Goal: Task Accomplishment & Management: Use online tool/utility

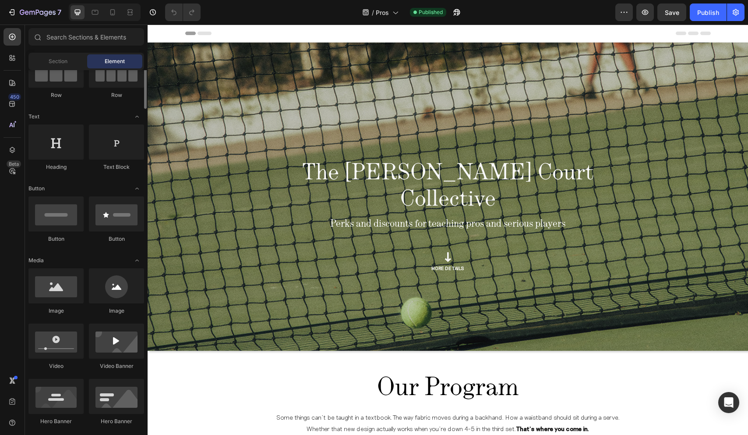
scroll to position [95, 0]
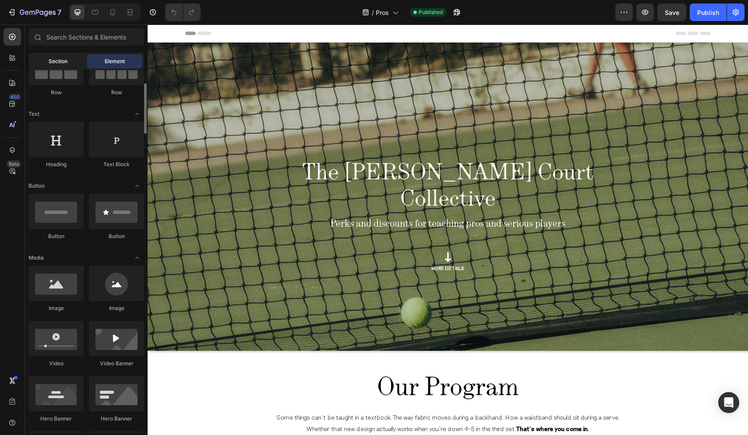
click at [53, 67] on div "Section" at bounding box center [57, 61] width 55 height 14
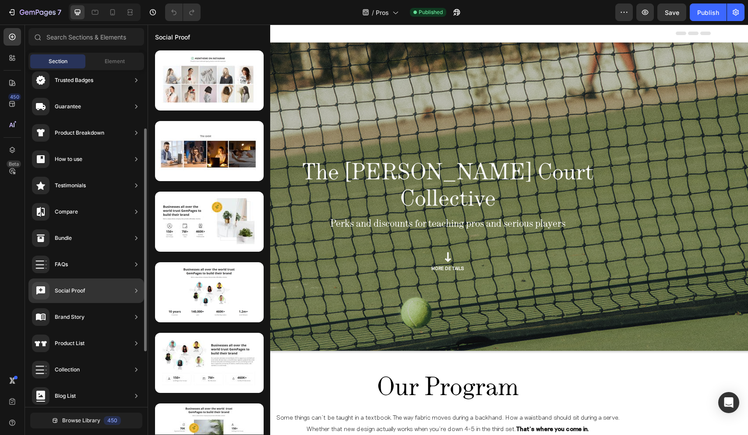
scroll to position [172, 0]
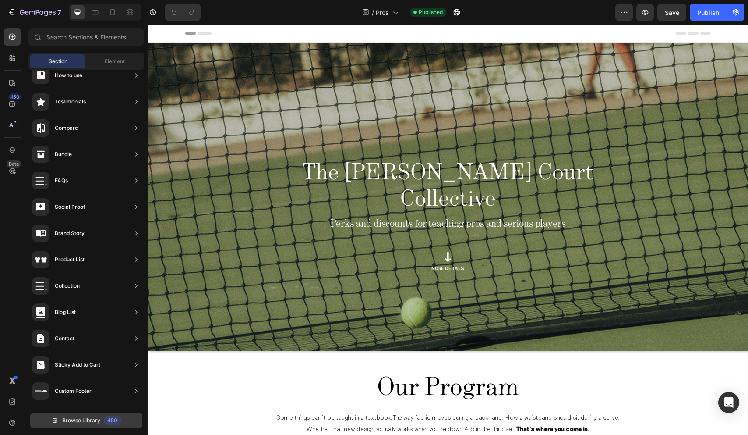
click at [70, 421] on span "Browse Library" at bounding box center [81, 420] width 38 height 8
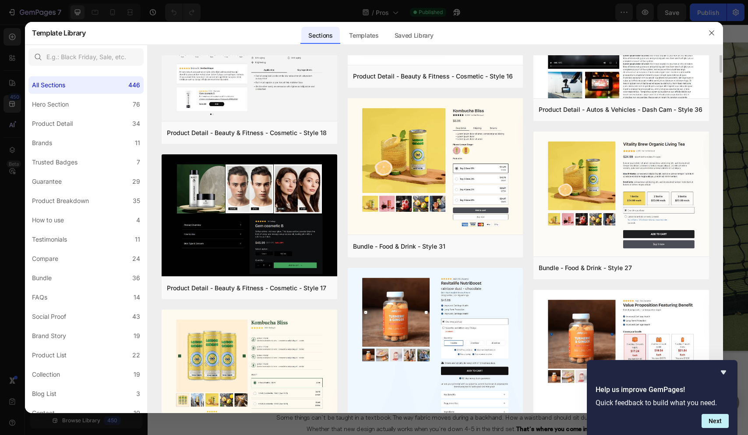
scroll to position [0, 0]
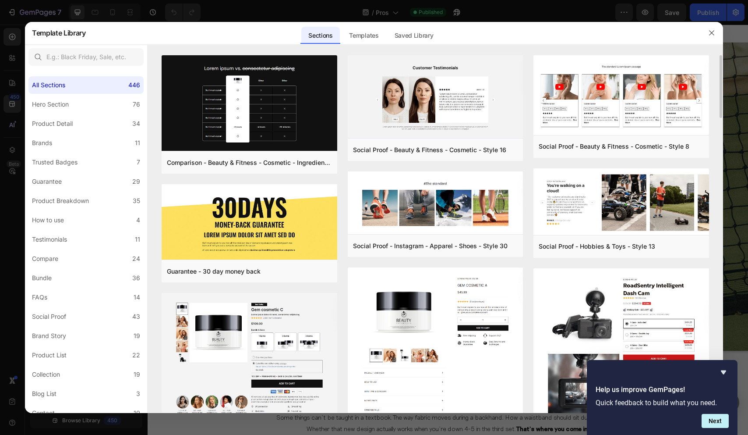
click at [250, 4] on div at bounding box center [374, 217] width 748 height 435
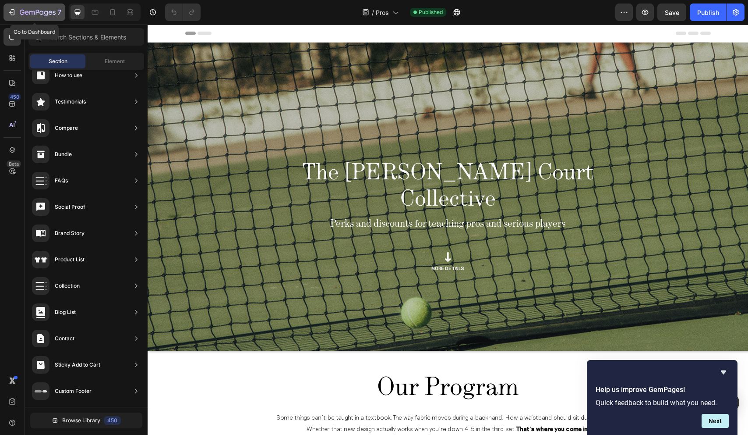
click at [11, 12] on icon "button" at bounding box center [11, 12] width 4 height 3
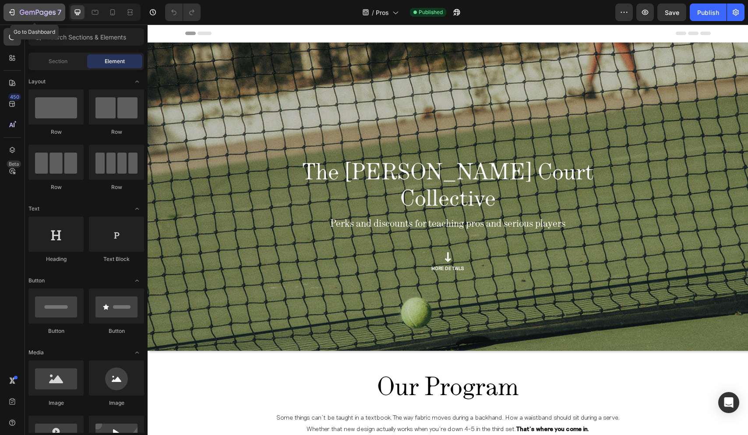
click at [29, 14] on icon "button" at bounding box center [31, 13] width 5 height 4
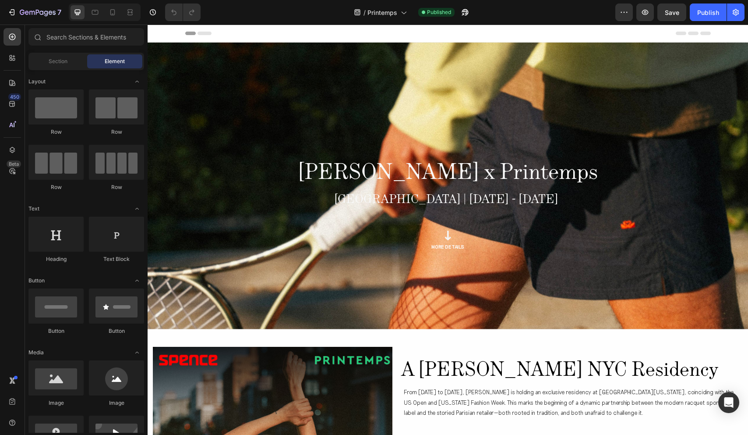
click at [25, 3] on div "7 Version history / Printemps Published Preview Save Publish" at bounding box center [374, 12] width 748 height 25
click at [26, 11] on icon "button" at bounding box center [27, 13] width 4 height 4
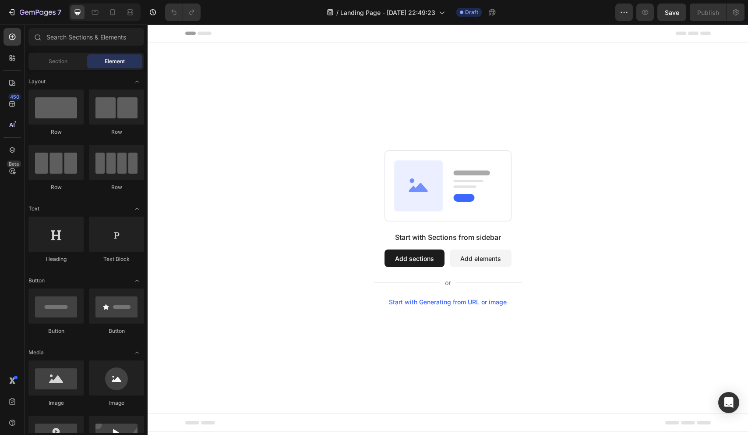
click at [435, 262] on button "Add sections" at bounding box center [415, 258] width 60 height 18
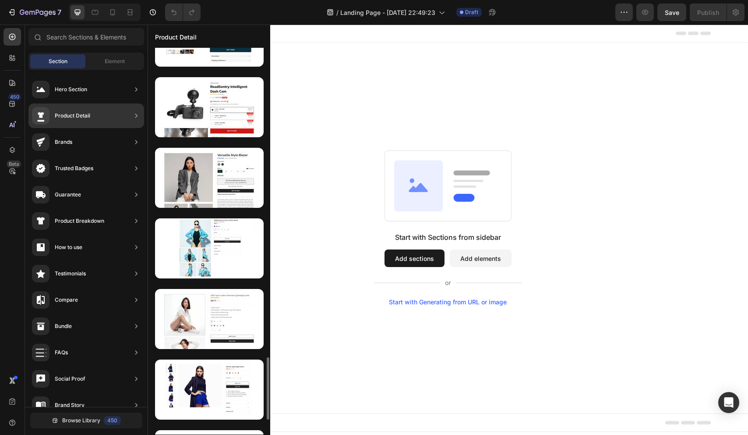
scroll to position [1892, 0]
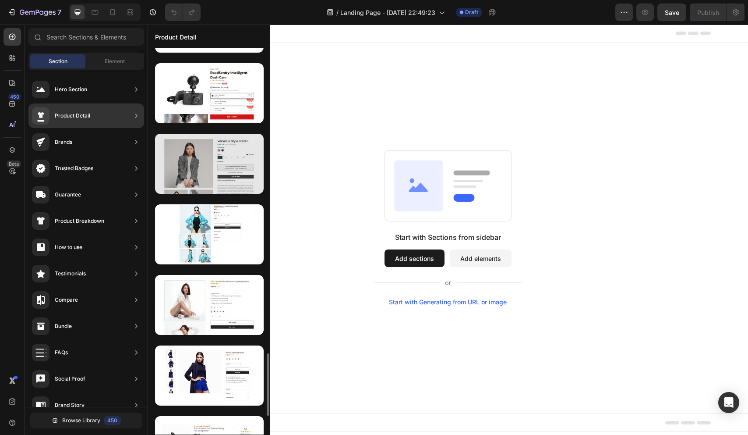
click at [199, 167] on div at bounding box center [209, 164] width 109 height 60
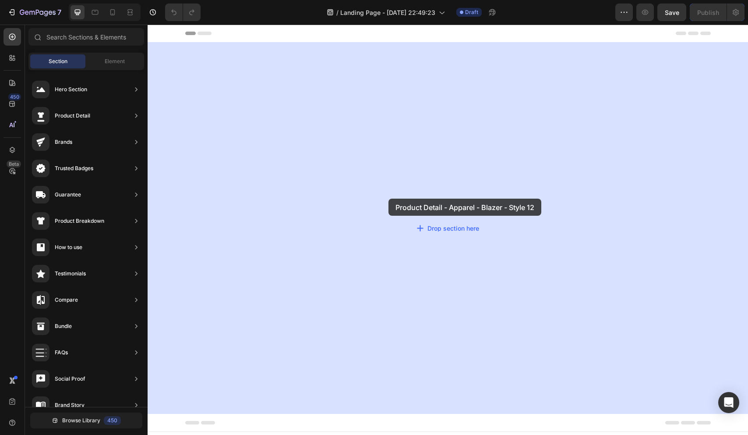
drag, startPoint x: 347, startPoint y: 191, endPoint x: 389, endPoint y: 198, distance: 42.3
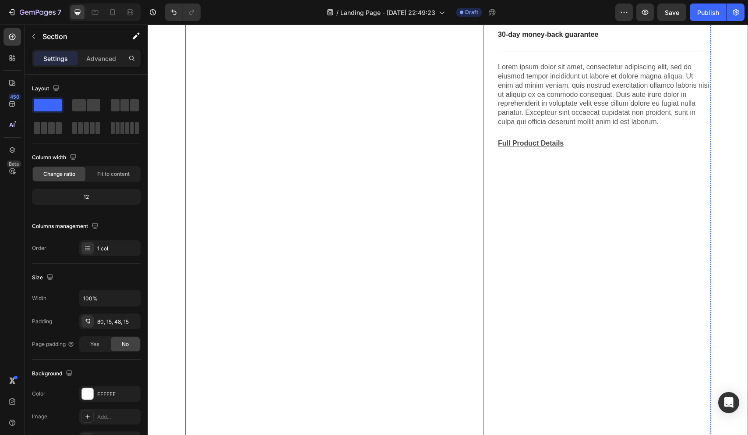
scroll to position [0, 0]
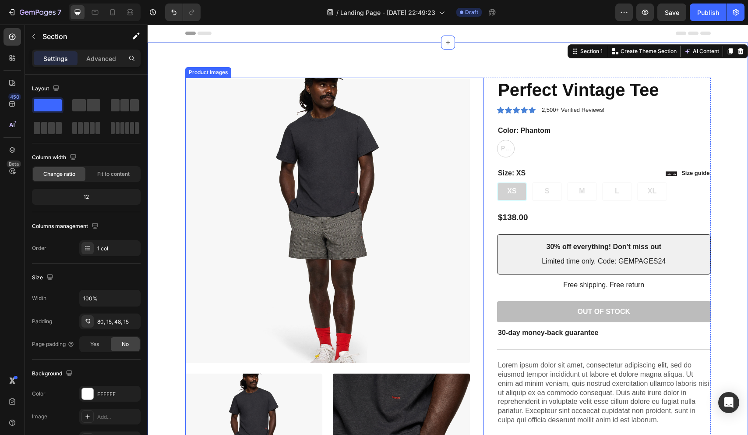
click at [411, 159] on img at bounding box center [327, 220] width 285 height 285
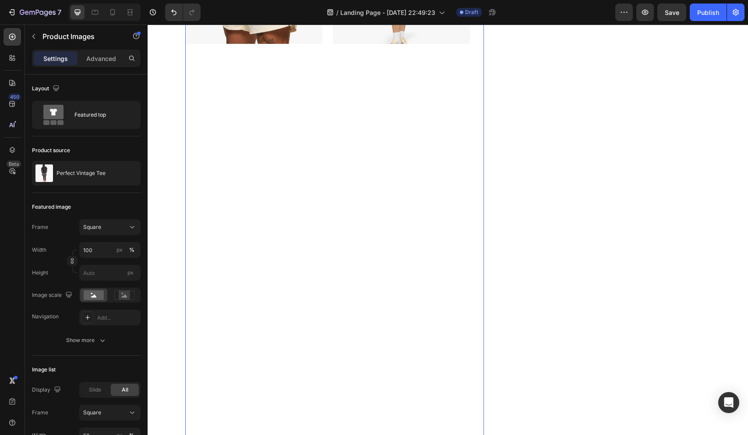
scroll to position [753, 0]
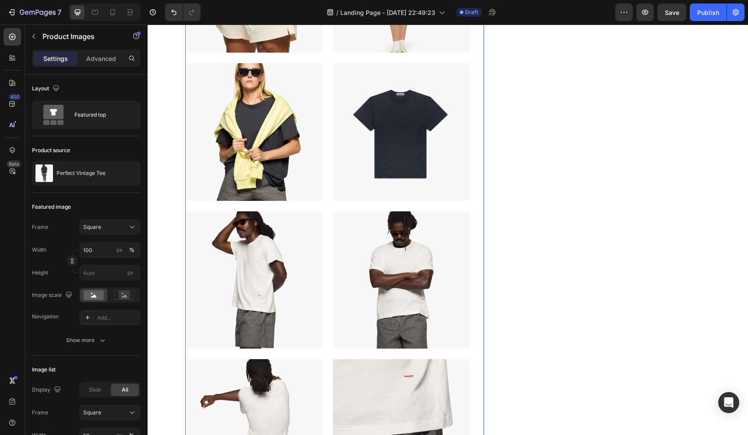
click at [380, 282] on img at bounding box center [401, 279] width 137 height 137
click at [135, 229] on icon at bounding box center [132, 227] width 9 height 9
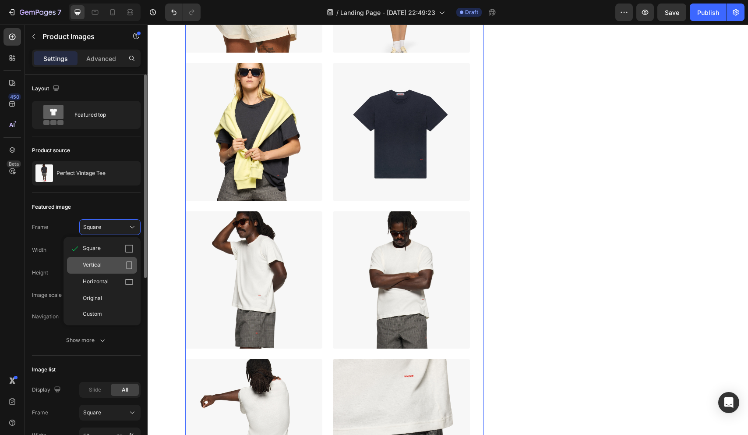
click at [131, 265] on icon at bounding box center [129, 265] width 9 height 9
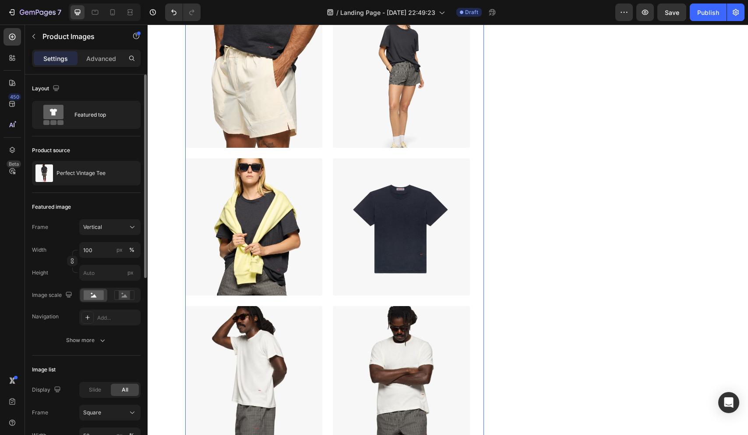
scroll to position [848, 0]
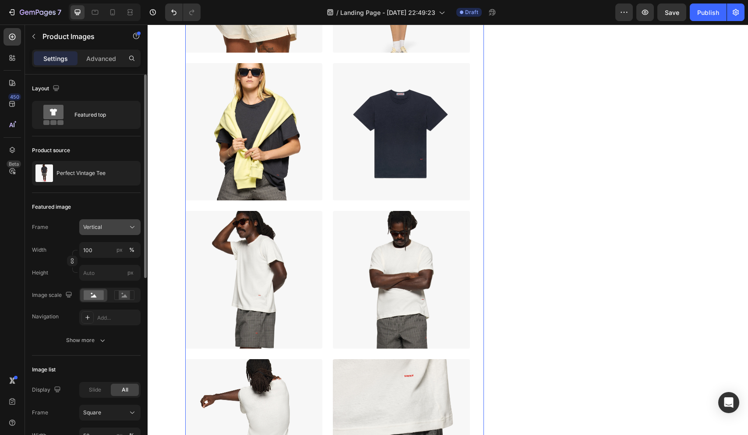
click at [128, 223] on icon at bounding box center [132, 227] width 9 height 9
click at [118, 297] on div "Original" at bounding box center [108, 298] width 51 height 8
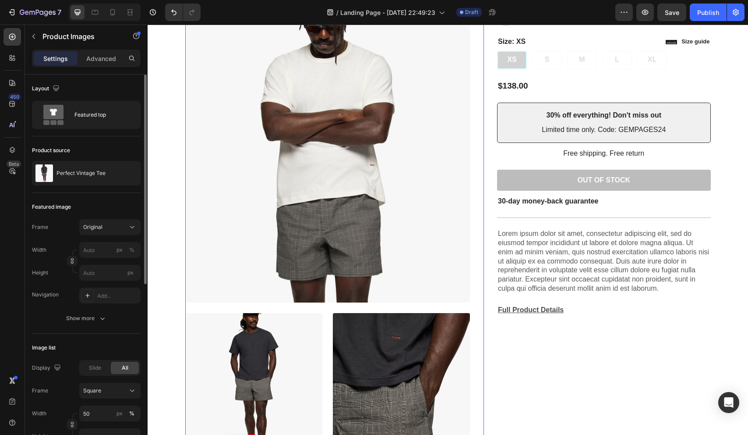
scroll to position [236, 0]
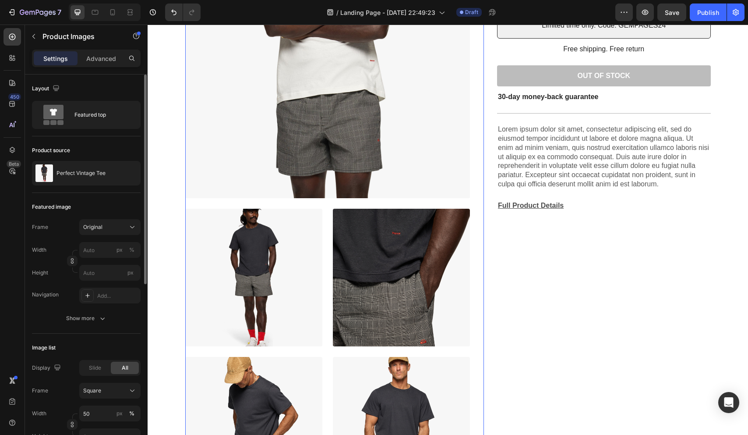
click at [254, 223] on img at bounding box center [253, 277] width 137 height 137
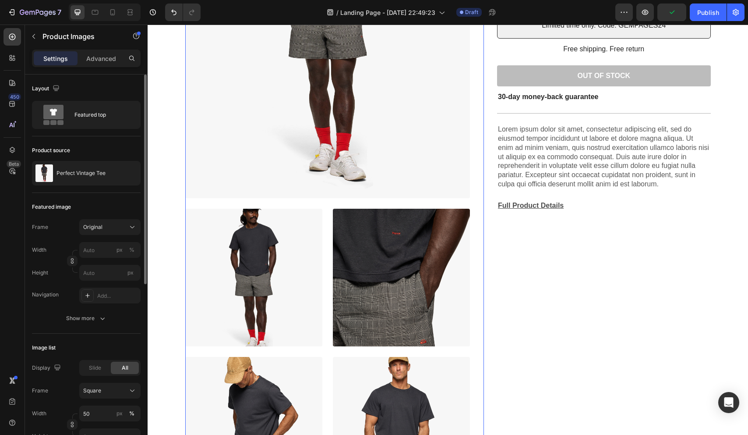
click at [254, 223] on img at bounding box center [253, 277] width 137 height 137
click at [375, 234] on img at bounding box center [401, 277] width 137 height 137
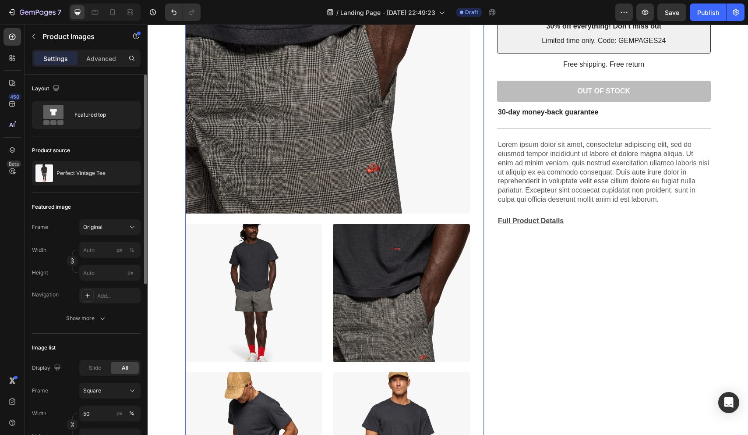
scroll to position [254, 0]
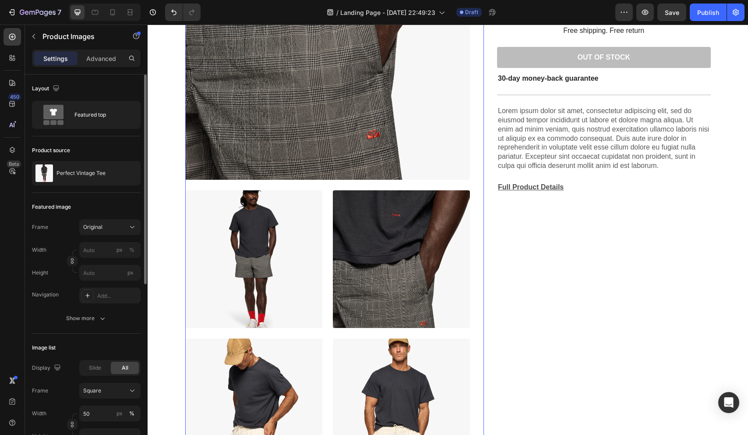
click at [297, 285] on img at bounding box center [253, 258] width 137 height 137
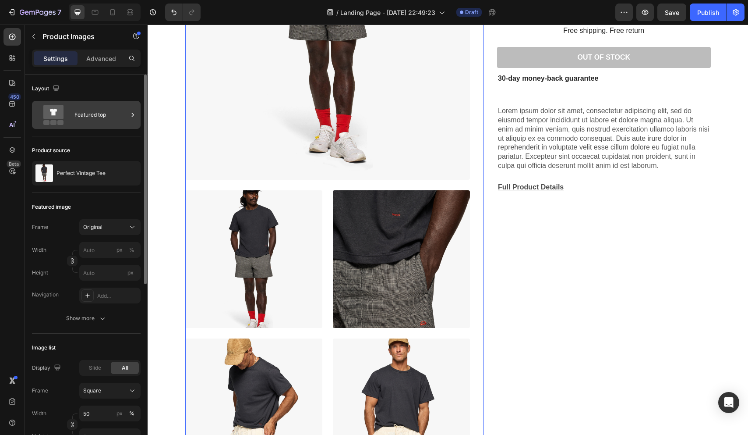
click at [132, 110] on icon at bounding box center [132, 114] width 9 height 9
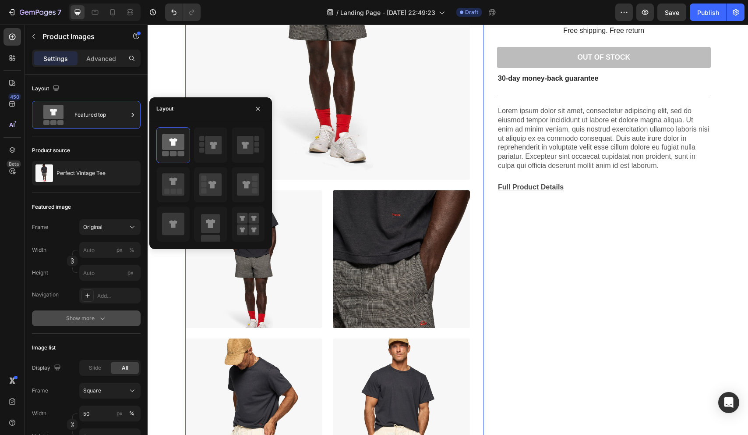
click at [105, 314] on icon "button" at bounding box center [102, 318] width 9 height 9
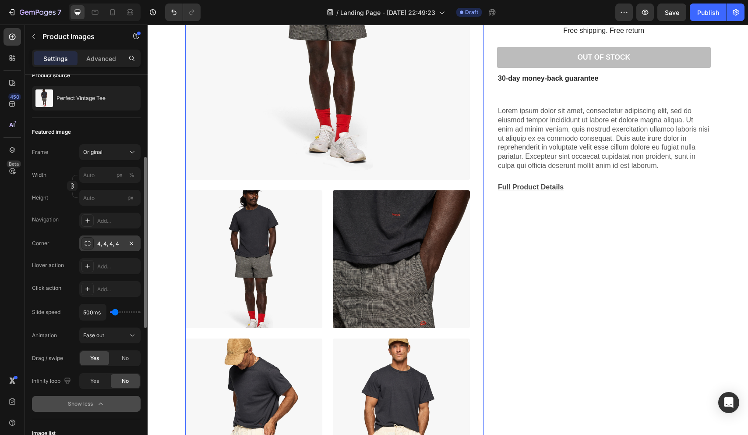
scroll to position [143, 0]
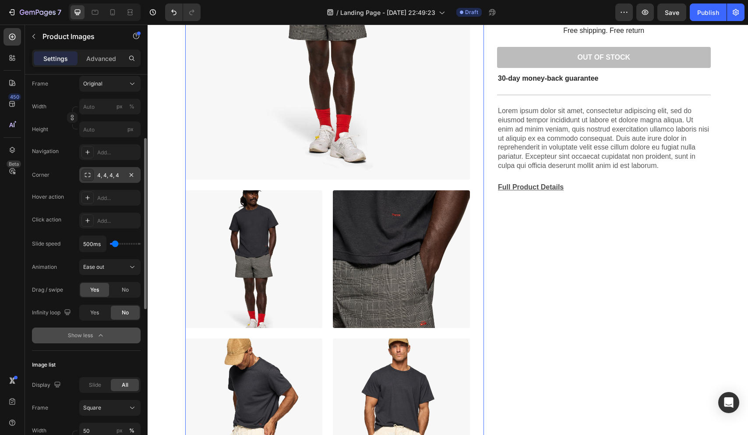
click at [120, 178] on div "4, 4, 4, 4" at bounding box center [109, 175] width 25 height 8
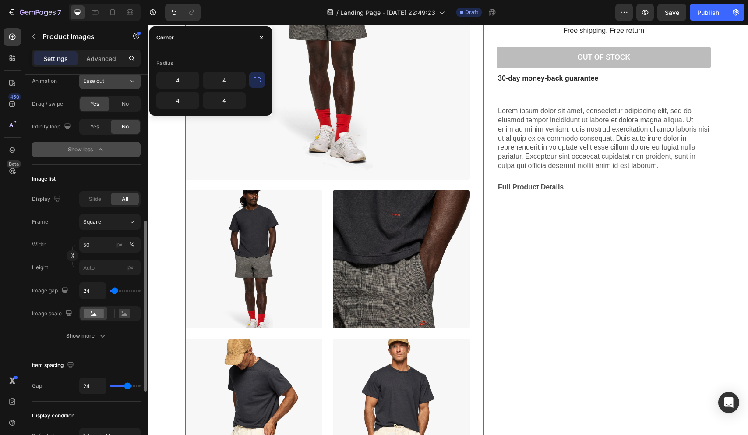
scroll to position [329, 0]
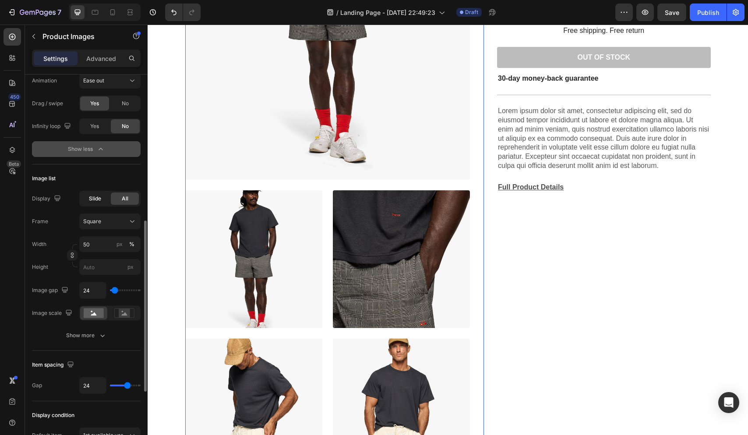
click at [99, 198] on span "Slide" at bounding box center [95, 199] width 12 height 8
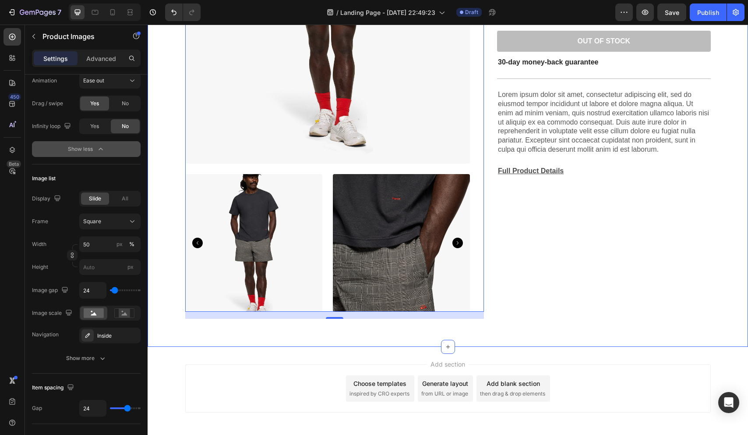
scroll to position [280, 0]
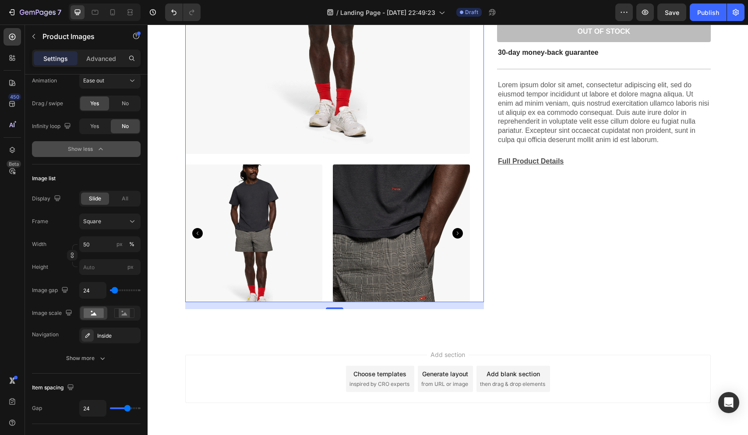
click at [457, 232] on icon "Carousel Next Arrow" at bounding box center [458, 233] width 11 height 11
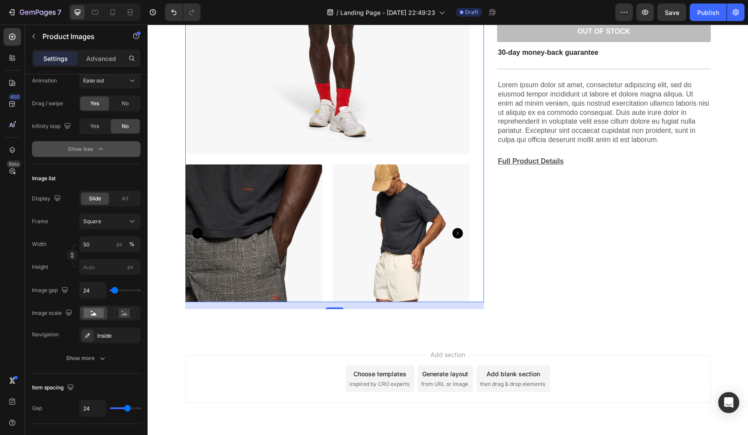
click at [457, 232] on icon "Carousel Next Arrow" at bounding box center [458, 233] width 11 height 11
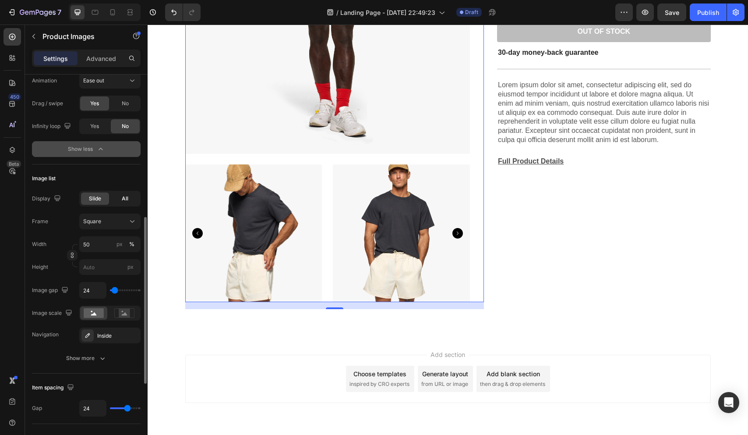
click at [131, 193] on div "All" at bounding box center [125, 198] width 28 height 12
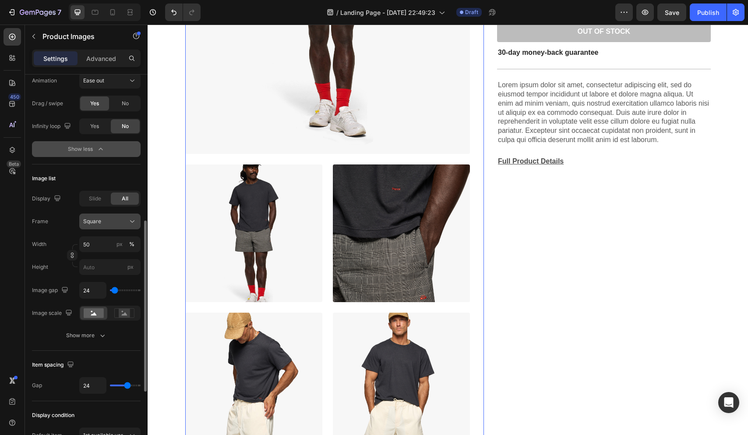
click at [134, 222] on icon at bounding box center [132, 221] width 9 height 9
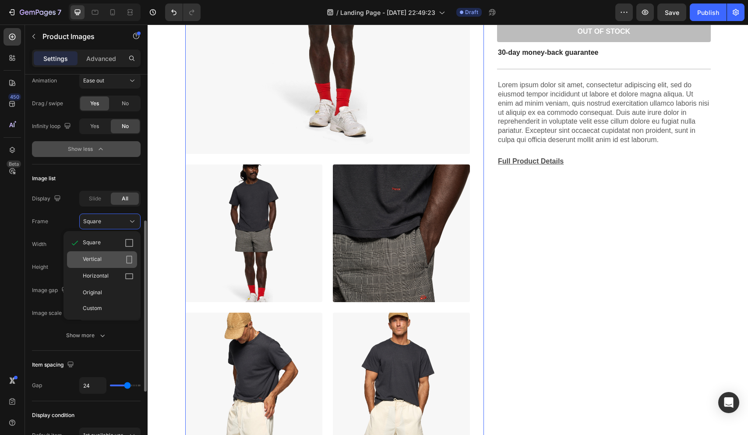
click at [123, 260] on div "Vertical" at bounding box center [108, 259] width 51 height 9
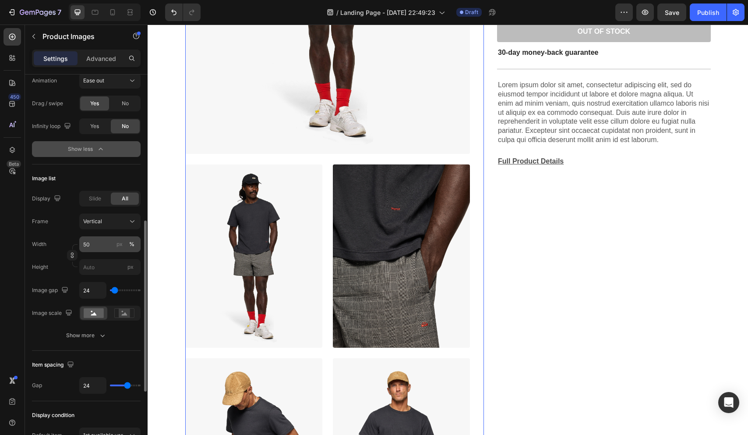
drag, startPoint x: 131, startPoint y: 243, endPoint x: 131, endPoint y: 238, distance: 4.8
click at [131, 238] on div "px %" at bounding box center [125, 244] width 23 height 16
click at [131, 238] on input "50" at bounding box center [109, 244] width 61 height 16
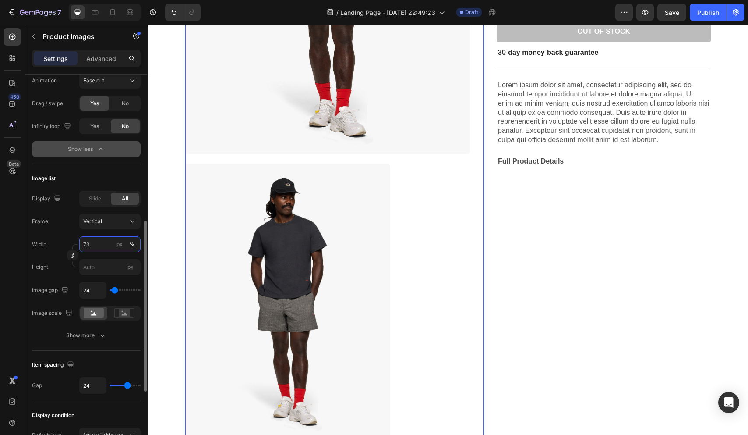
type input "50"
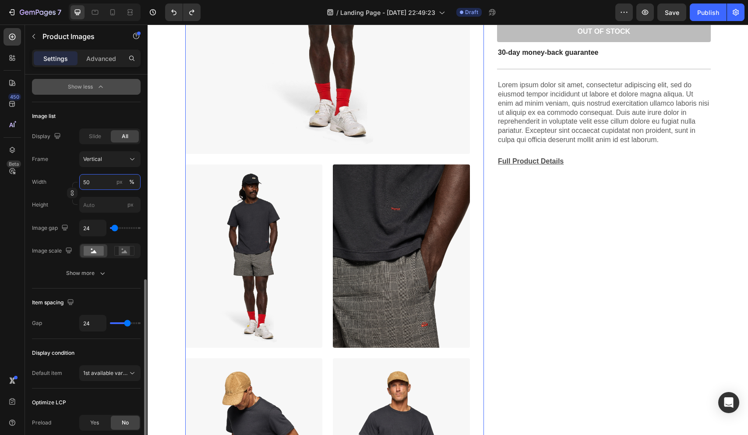
scroll to position [482, 0]
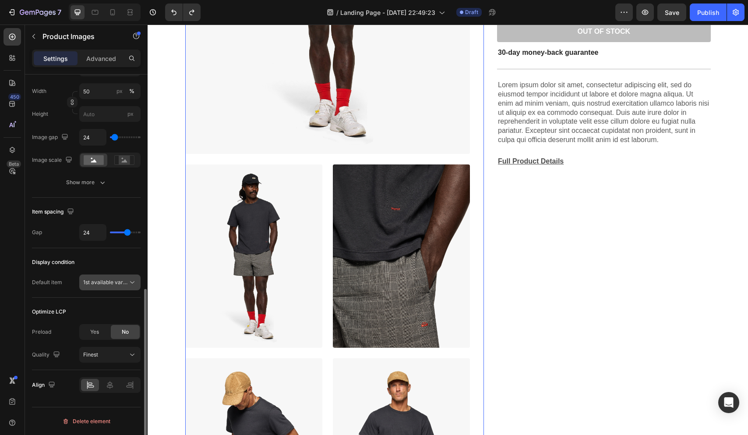
click at [127, 284] on span "1st available variant" at bounding box center [107, 282] width 49 height 7
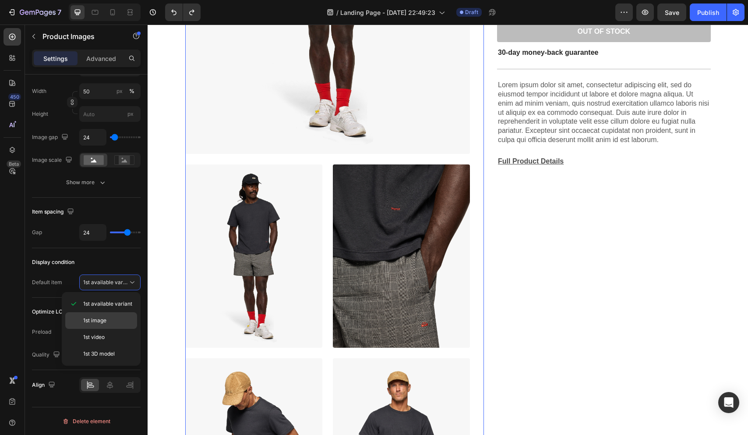
click at [128, 320] on p "1st image" at bounding box center [108, 320] width 50 height 8
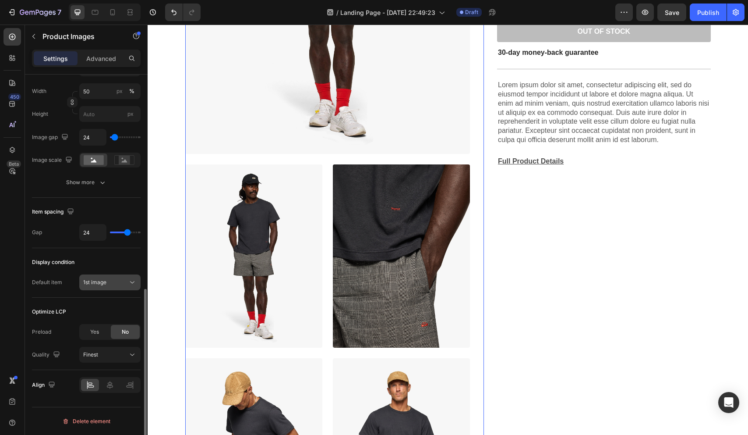
click at [136, 285] on icon at bounding box center [132, 282] width 9 height 9
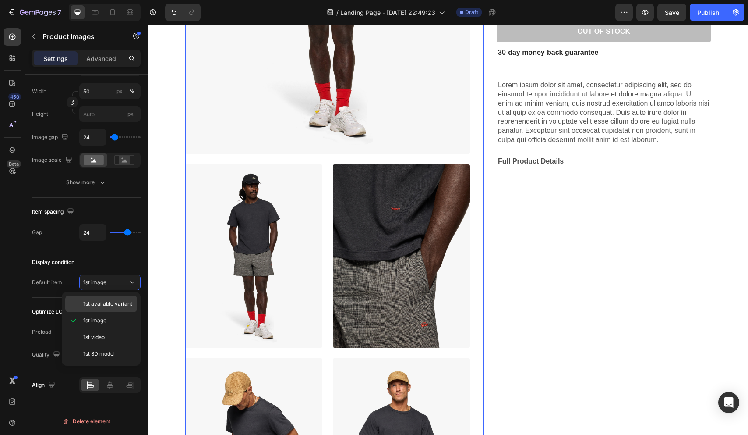
click at [124, 301] on span "1st available variant" at bounding box center [107, 304] width 49 height 8
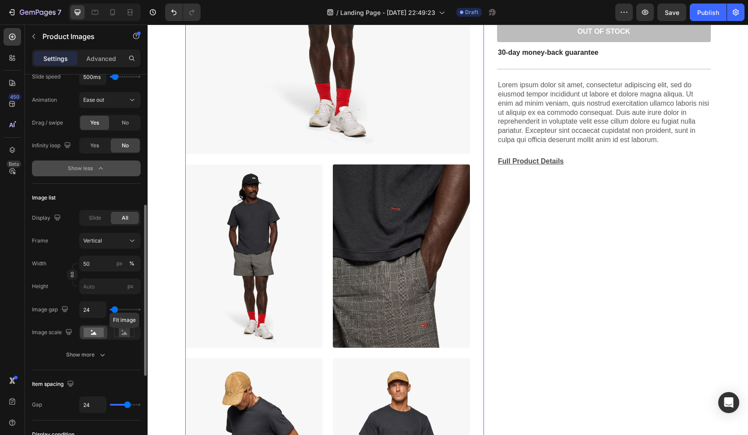
scroll to position [302, 0]
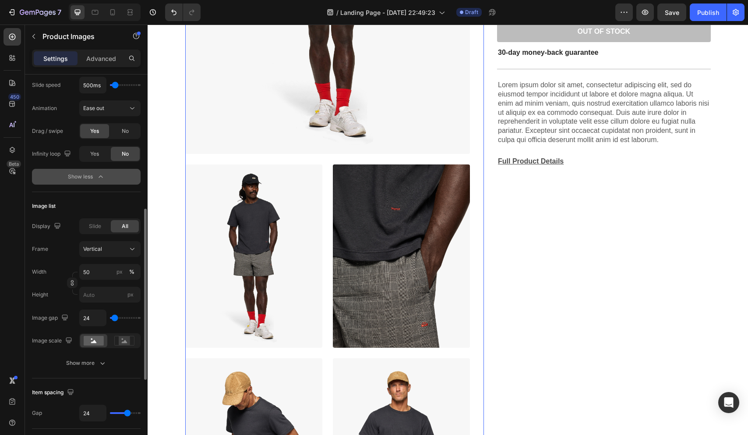
type input "106"
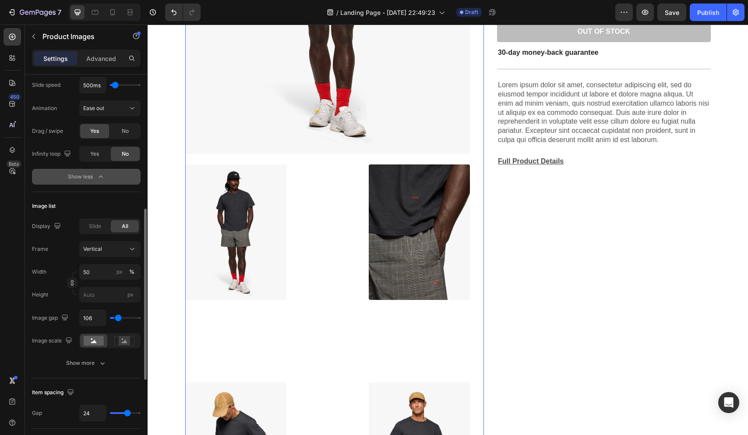
type input "188"
type input "206"
type input "219"
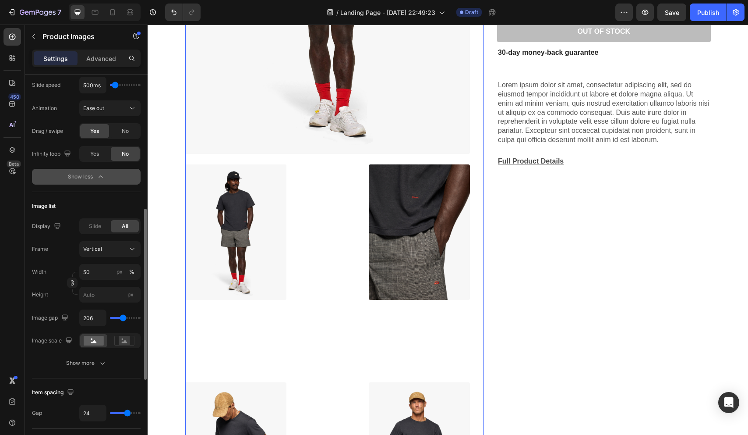
type input "219"
type input "236"
type input "245"
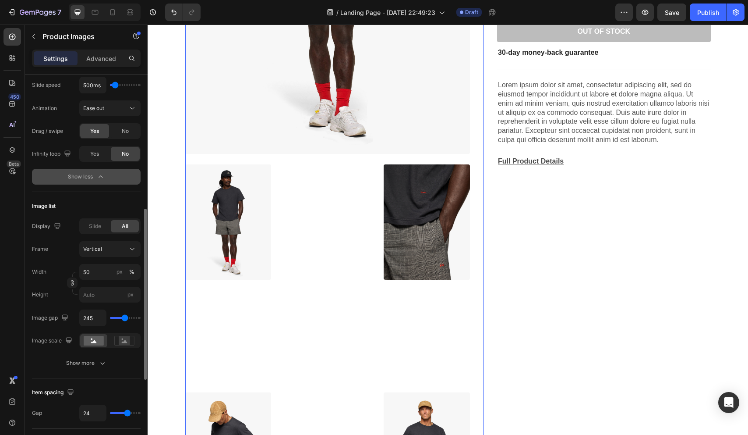
type input "257"
type input "273"
type input "301"
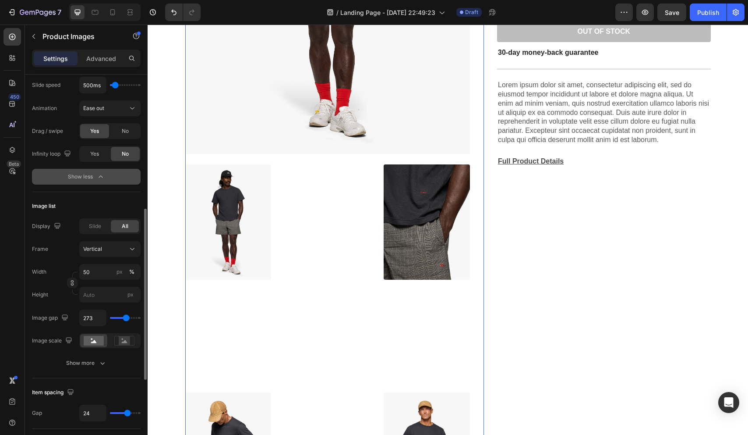
type input "301"
type input "319"
type input "333"
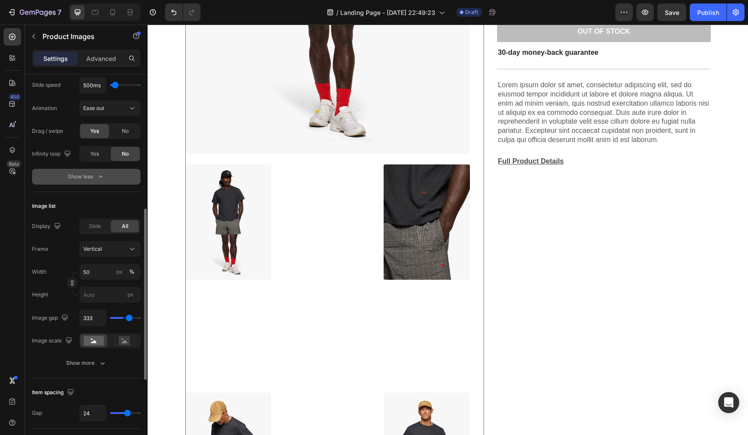
type input "346"
type input "352"
type input "354"
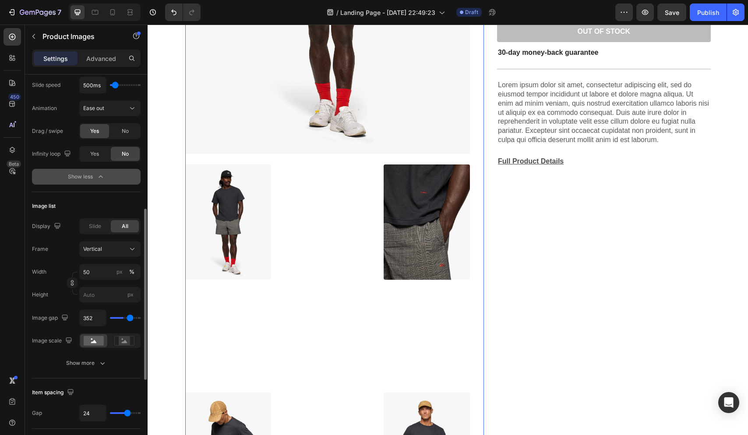
type input "354"
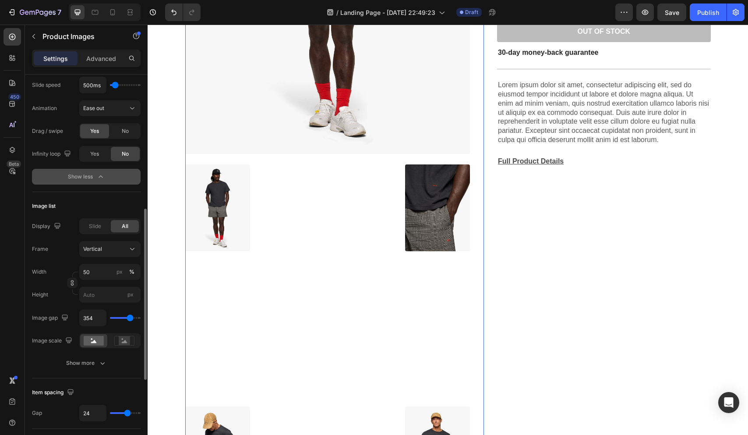
type input "0"
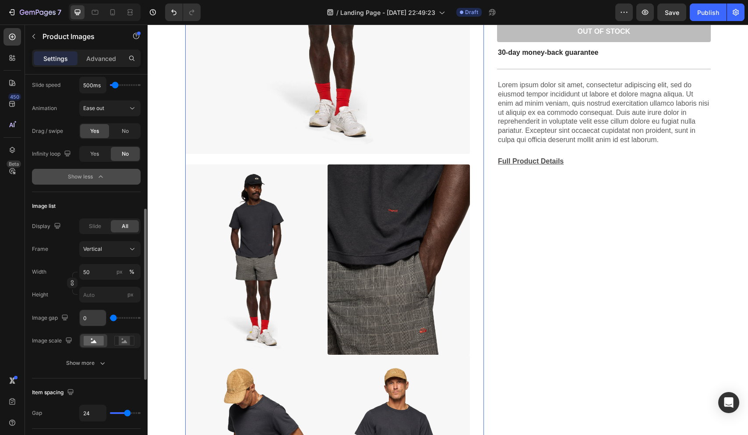
drag, startPoint x: 116, startPoint y: 316, endPoint x: 81, endPoint y: 310, distance: 35.5
type input "0"
click at [110, 317] on input "range" at bounding box center [125, 318] width 31 height 2
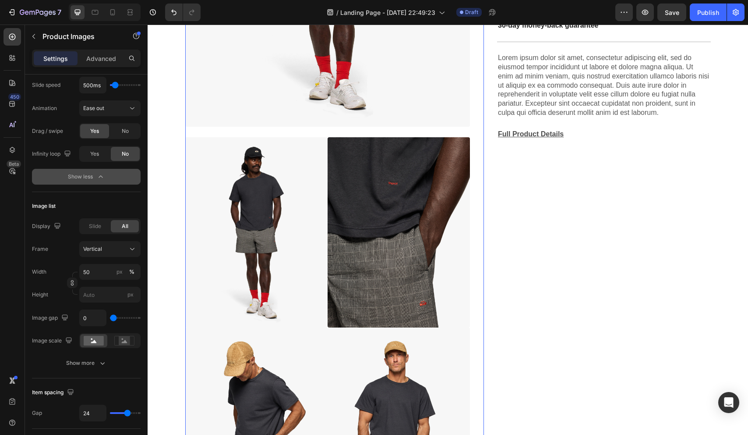
scroll to position [0, 0]
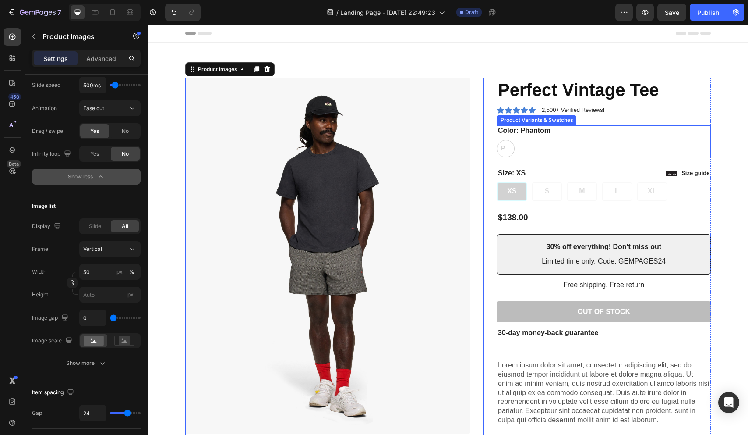
click at [506, 145] on div "Phantom Phantom Phantom White White" at bounding box center [604, 149] width 214 height 18
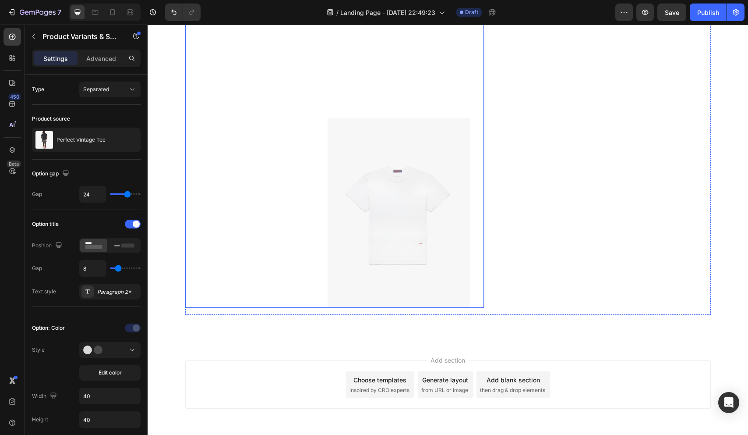
scroll to position [1881, 0]
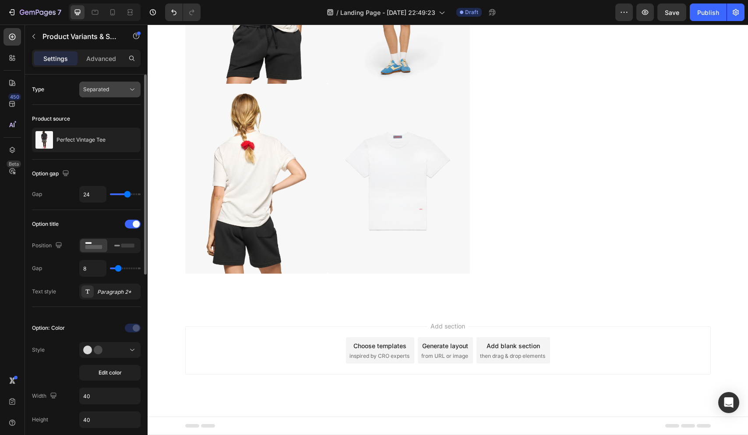
click at [131, 89] on icon at bounding box center [132, 89] width 9 height 9
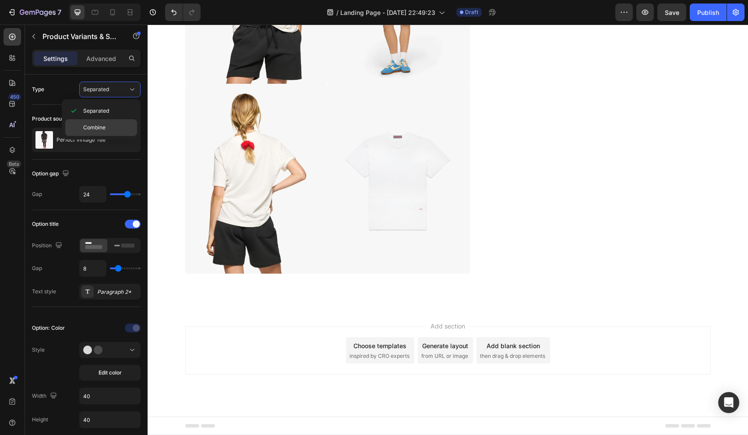
click at [116, 126] on p "Combine" at bounding box center [108, 128] width 50 height 8
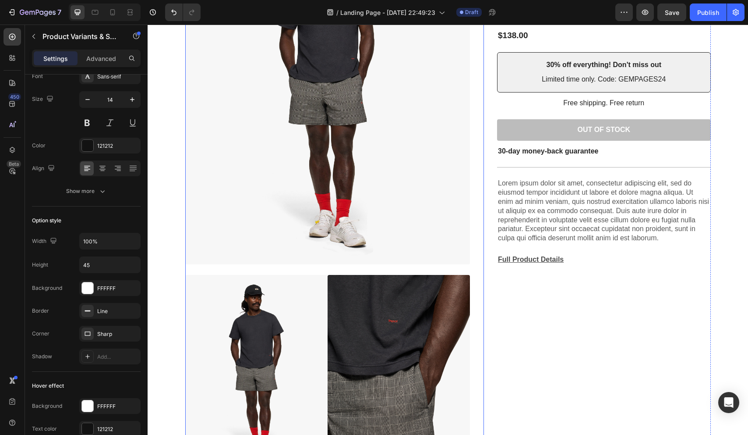
scroll to position [0, 0]
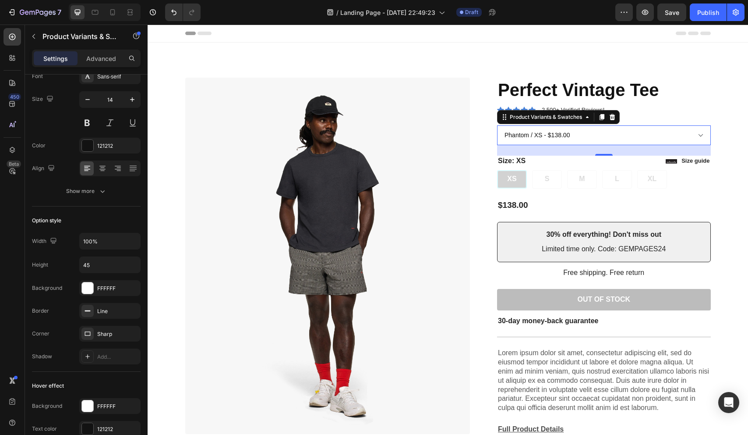
click at [609, 152] on div "24" at bounding box center [604, 150] width 214 height 11
click at [587, 120] on icon at bounding box center [587, 116] width 7 height 7
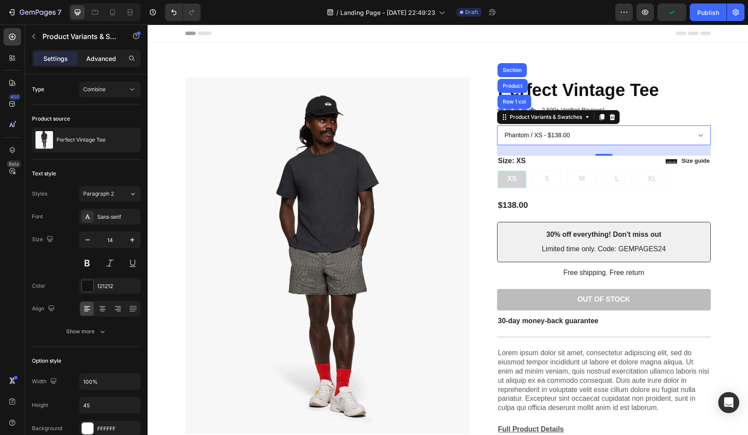
click at [106, 60] on p "Advanced" at bounding box center [101, 58] width 30 height 9
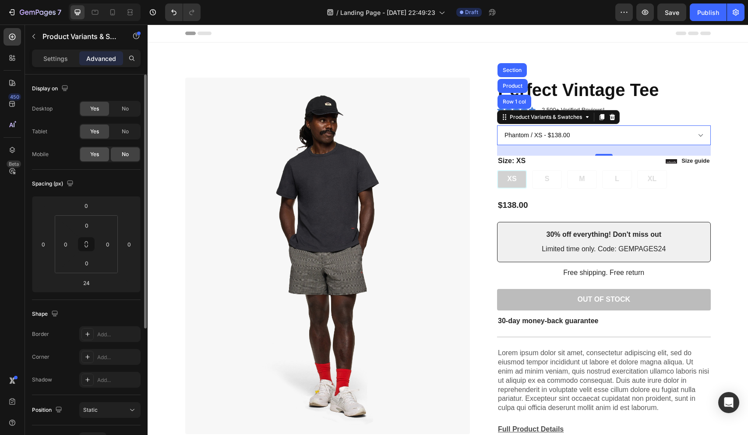
click at [105, 156] on div "Yes" at bounding box center [94, 154] width 29 height 14
click at [126, 152] on span "No" at bounding box center [125, 154] width 7 height 8
click at [64, 58] on p "Settings" at bounding box center [55, 58] width 25 height 9
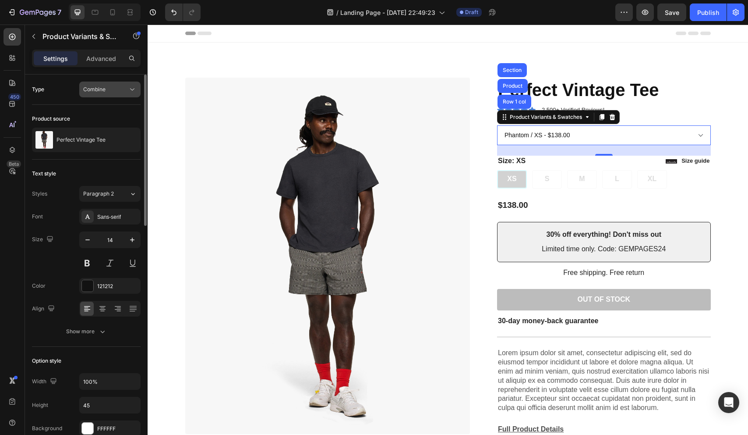
click at [111, 87] on div "Combine" at bounding box center [105, 89] width 45 height 8
click at [106, 113] on span "Separated" at bounding box center [96, 111] width 26 height 8
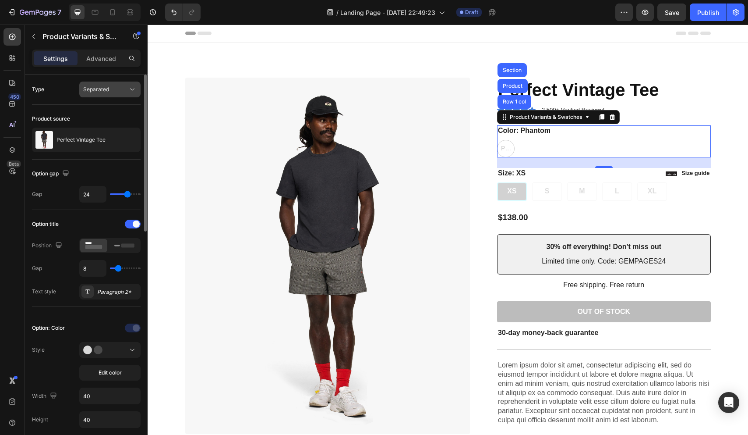
click at [115, 93] on div "Separated" at bounding box center [109, 89] width 53 height 9
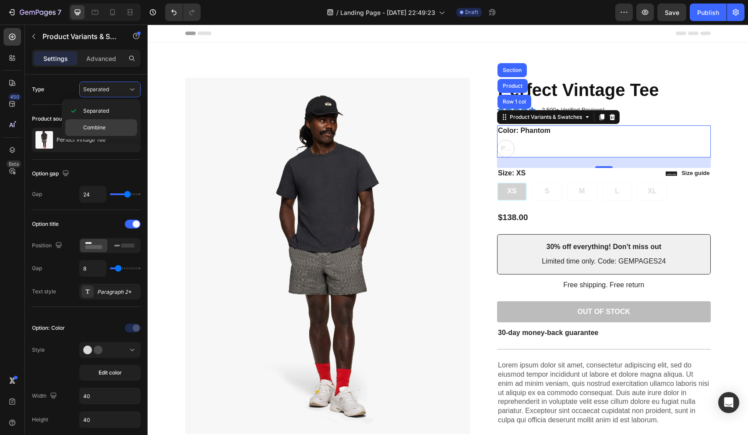
click at [119, 128] on p "Combine" at bounding box center [108, 128] width 50 height 8
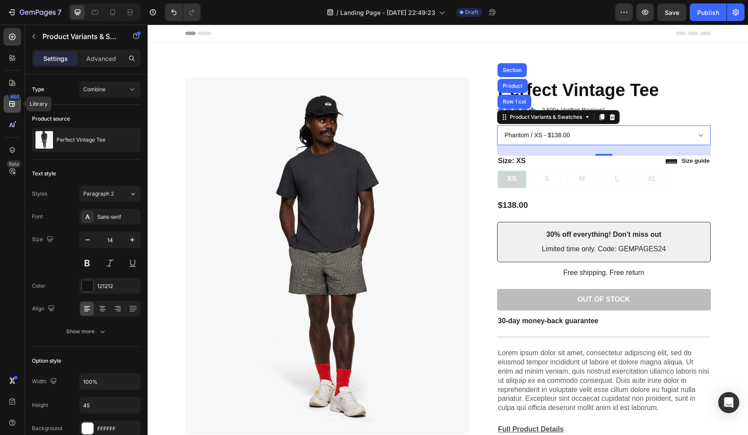
click at [12, 102] on icon at bounding box center [12, 103] width 9 height 9
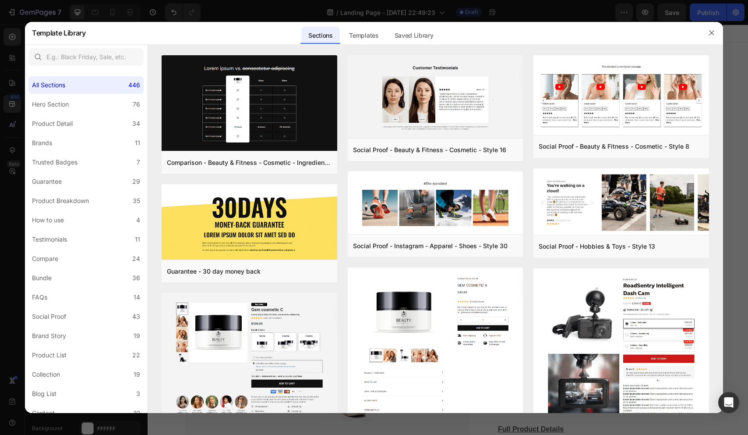
click at [701, 35] on div "Template Library Sections Templates Existing pages Saved Library Templates Save…" at bounding box center [366, 32] width 669 height 23
click at [709, 35] on icon "button" at bounding box center [712, 32] width 7 height 7
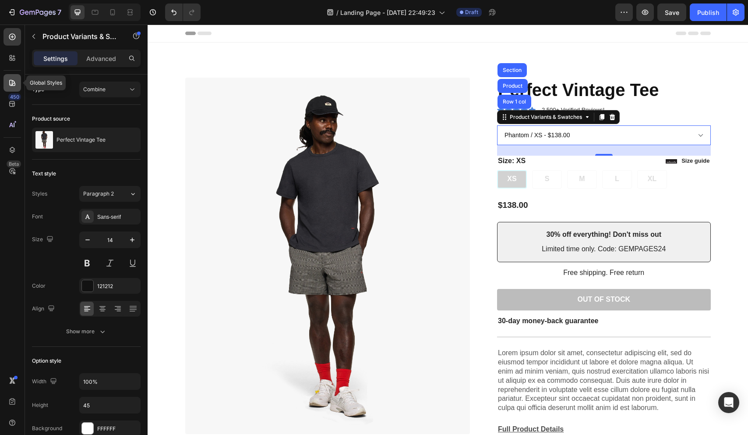
click at [12, 82] on icon at bounding box center [12, 83] width 6 height 6
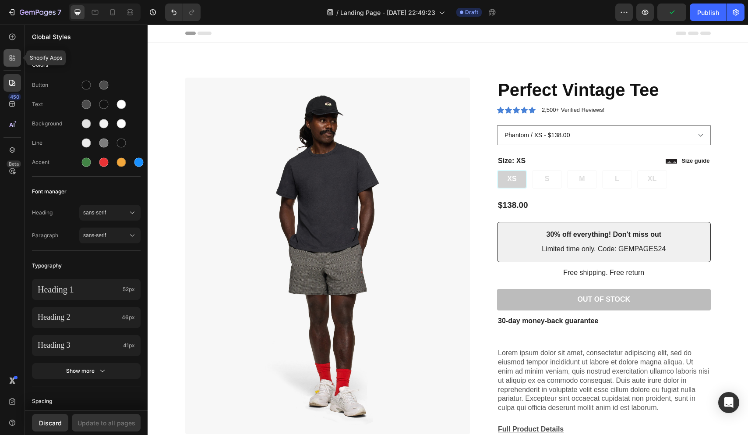
click at [14, 58] on icon at bounding box center [14, 59] width 3 height 3
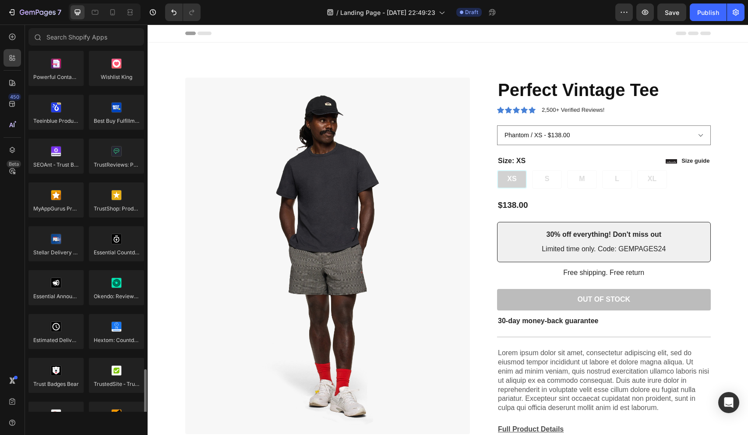
scroll to position [2408, 0]
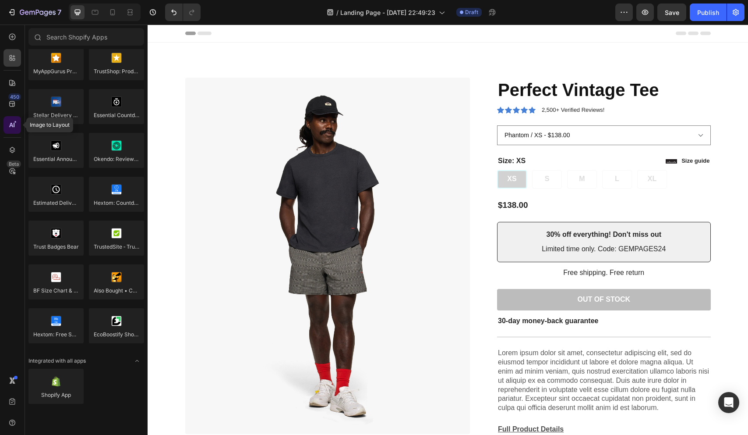
click at [17, 122] on div at bounding box center [13, 125] width 18 height 18
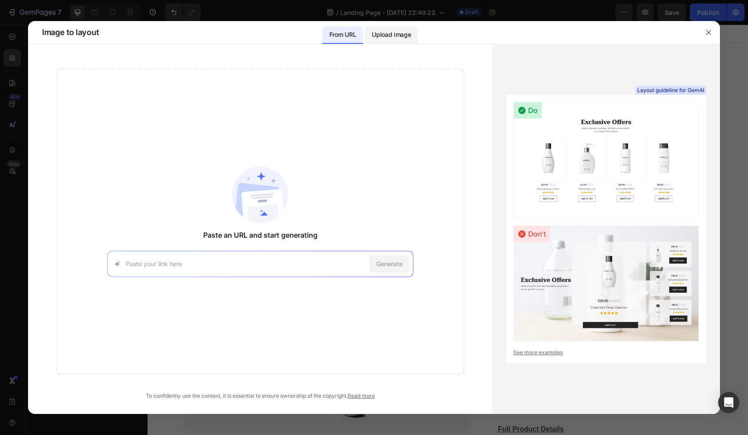
click at [403, 29] on p "Upload image" at bounding box center [391, 34] width 39 height 11
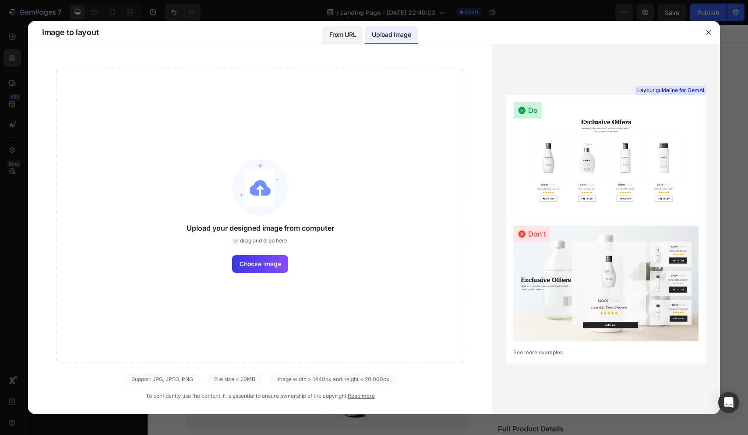
click at [335, 38] on p "From URL" at bounding box center [342, 34] width 27 height 11
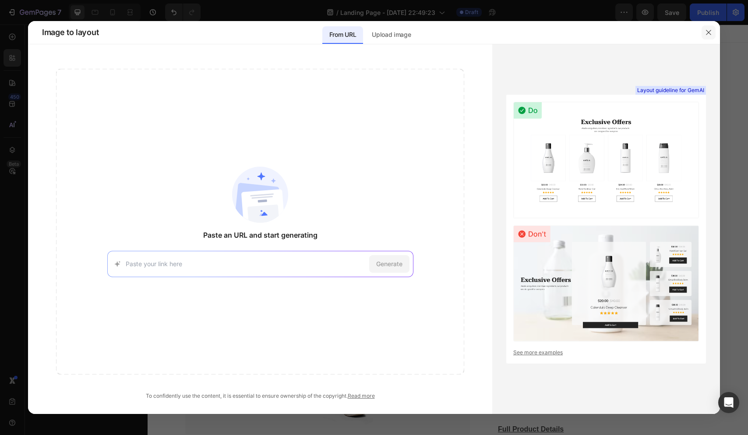
click at [712, 33] on icon "button" at bounding box center [708, 32] width 7 height 7
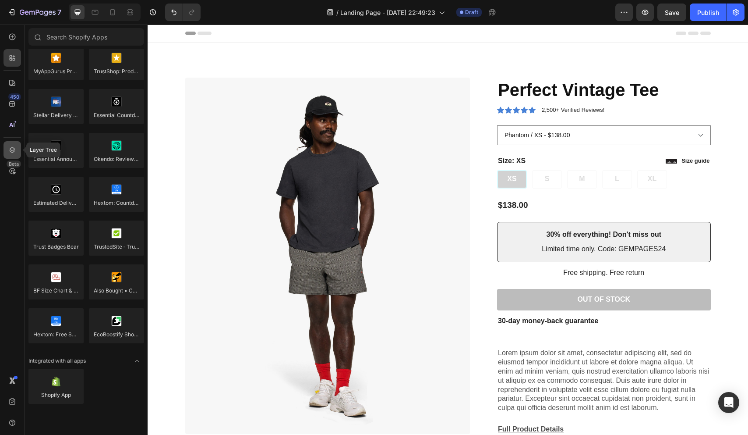
click at [11, 149] on icon at bounding box center [12, 149] width 9 height 9
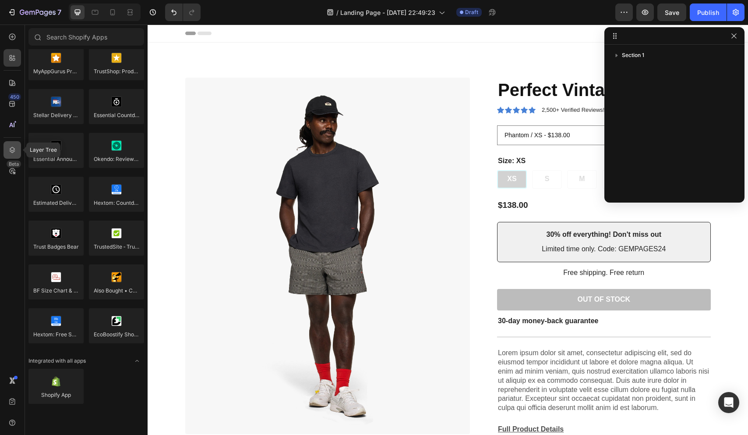
click at [10, 148] on icon at bounding box center [13, 150] width 6 height 6
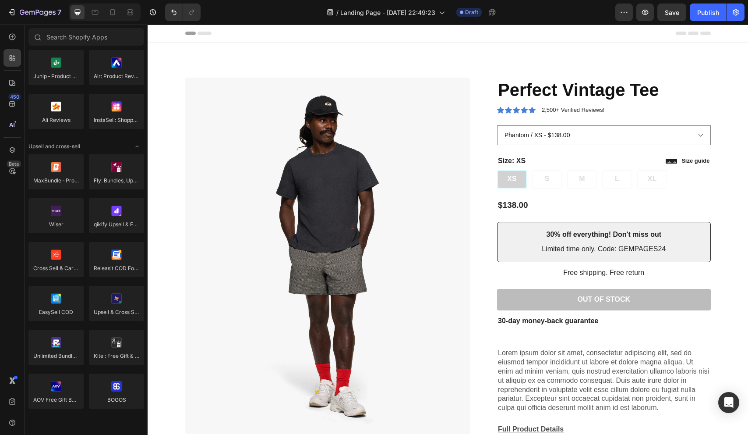
scroll to position [0, 0]
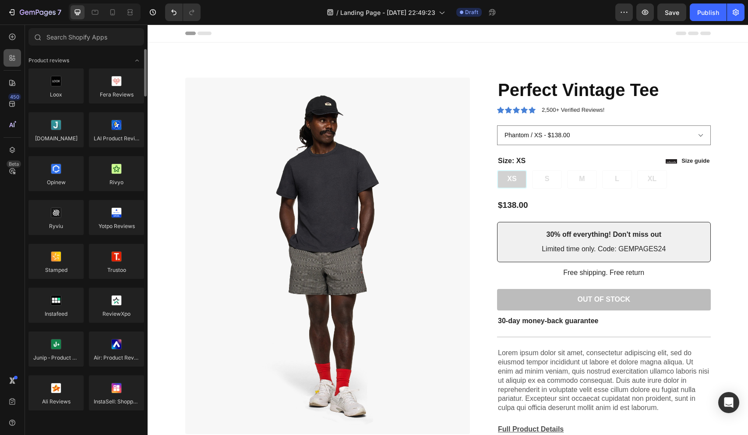
click at [11, 53] on icon at bounding box center [12, 57] width 9 height 9
click at [15, 37] on icon at bounding box center [12, 37] width 7 height 7
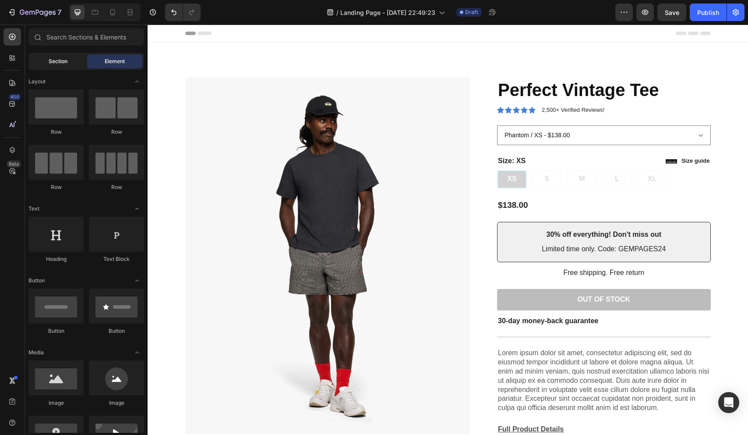
click at [71, 57] on div "Section" at bounding box center [57, 61] width 55 height 14
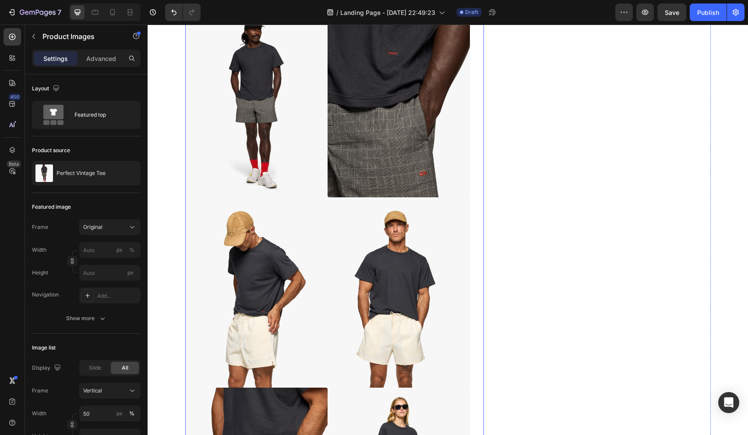
click at [376, 135] on img at bounding box center [399, 102] width 142 height 190
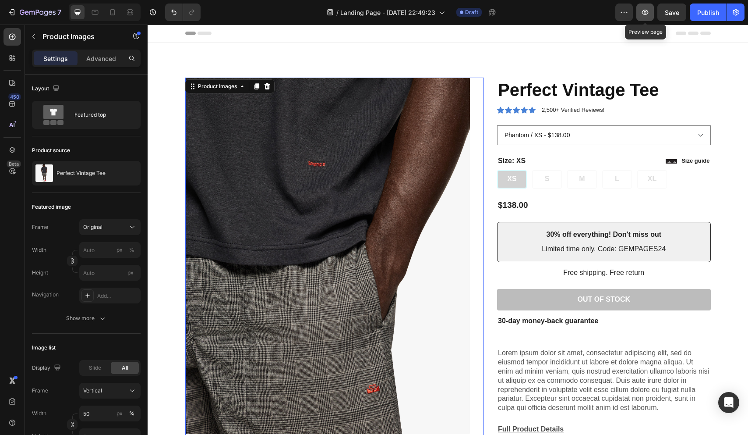
click at [649, 11] on icon "button" at bounding box center [645, 12] width 9 height 9
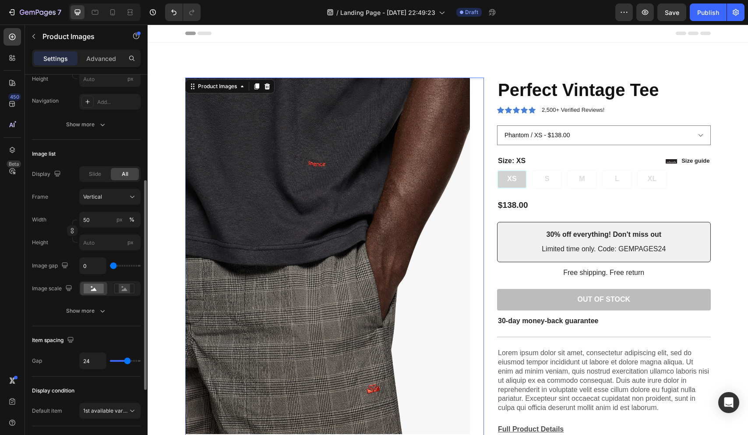
scroll to position [194, 0]
click at [102, 124] on icon "button" at bounding box center [102, 124] width 9 height 9
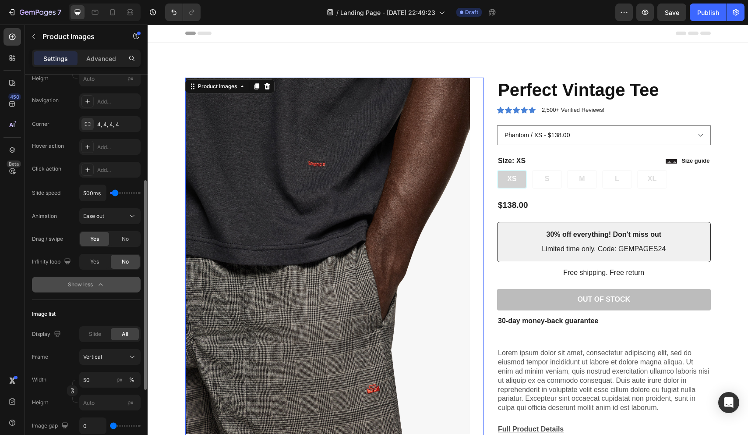
click at [99, 288] on icon "button" at bounding box center [100, 284] width 9 height 9
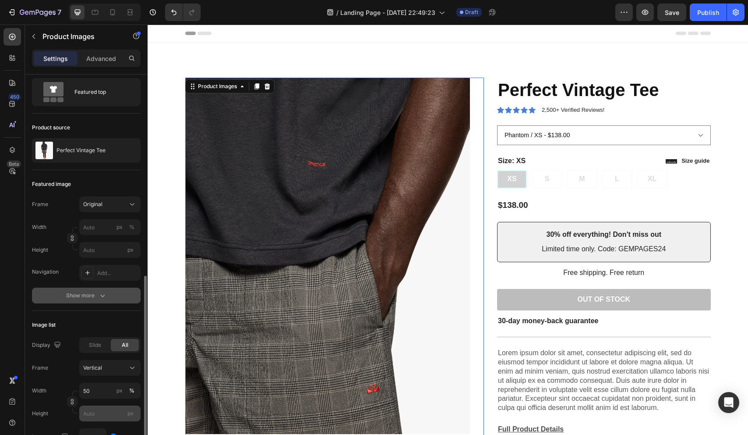
scroll to position [0, 0]
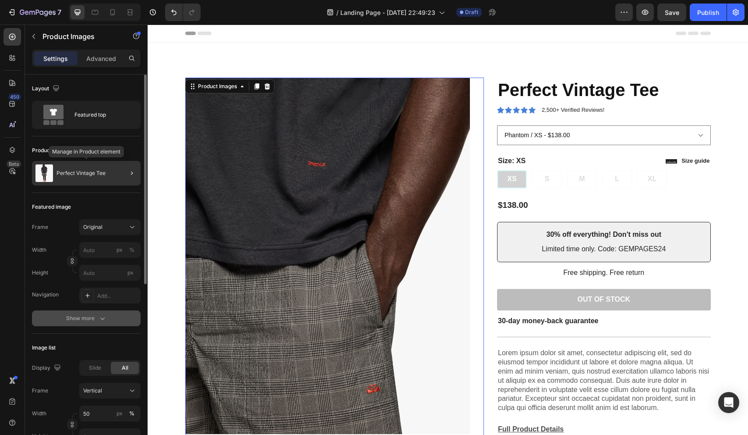
click at [105, 177] on div "Perfect Vintage Tee" at bounding box center [86, 173] width 109 height 25
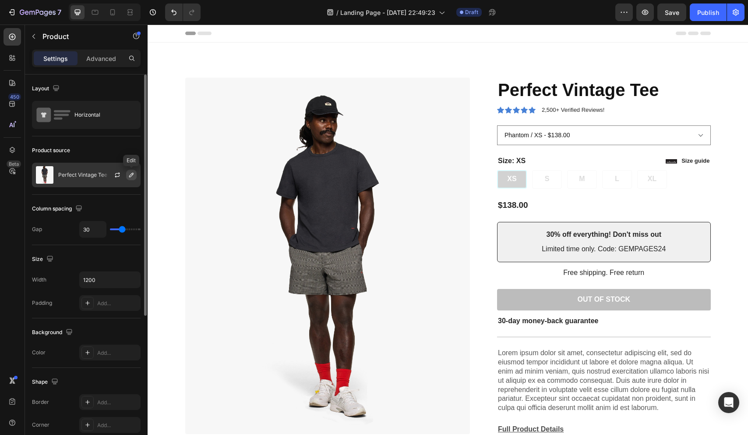
click at [131, 175] on icon "button" at bounding box center [131, 174] width 7 height 7
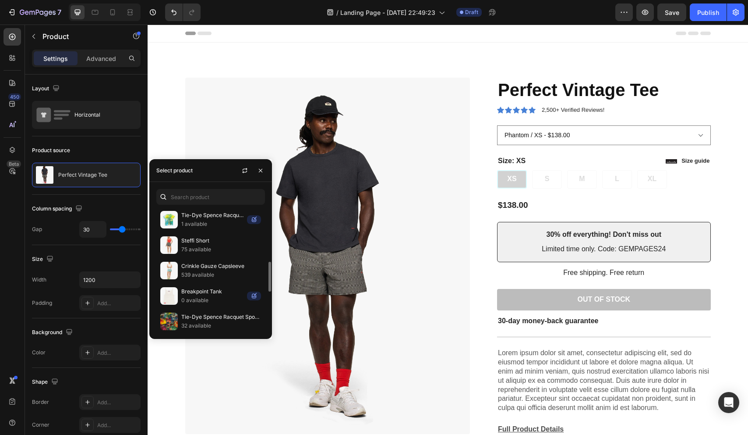
scroll to position [179, 0]
click at [216, 242] on p "Steffi Short" at bounding box center [221, 241] width 80 height 9
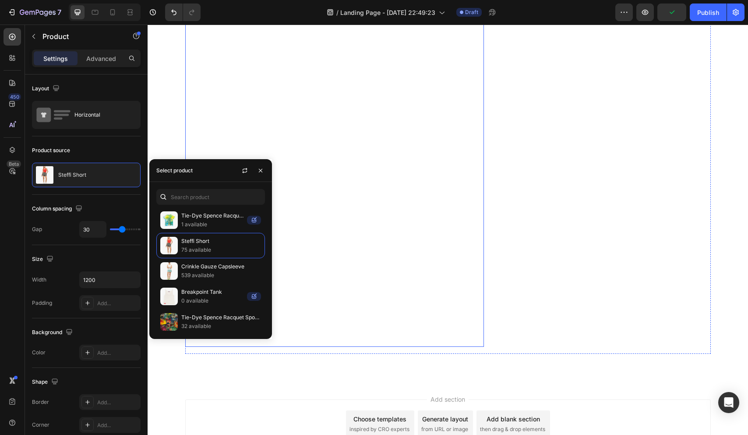
scroll to position [1600, 0]
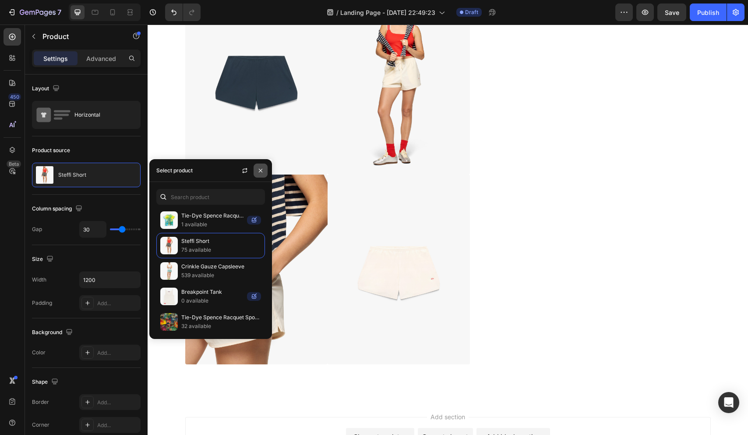
click at [264, 171] on icon "button" at bounding box center [260, 170] width 7 height 7
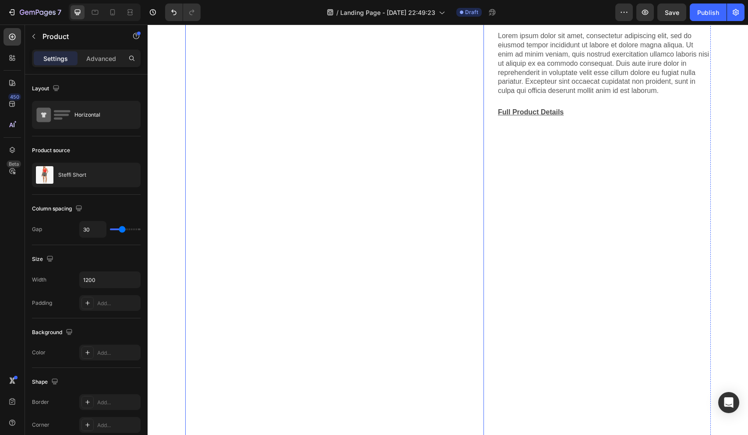
scroll to position [0, 0]
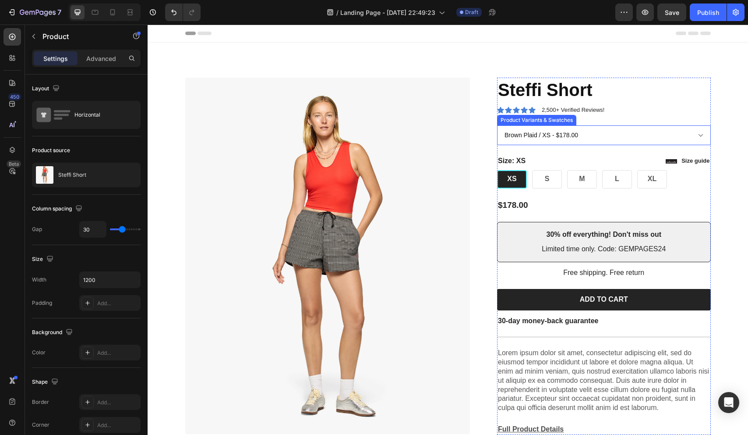
click at [622, 136] on select "Brown Plaid / XS - $178.00 Brown Plaid / S - $178.00 Brown Plaid / M - $178.00 …" at bounding box center [604, 135] width 214 height 20
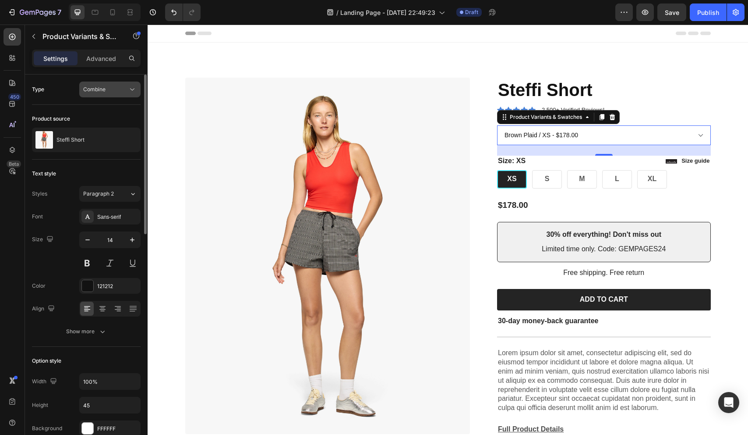
click at [131, 90] on icon at bounding box center [132, 89] width 9 height 9
click at [125, 108] on p "Separated" at bounding box center [108, 111] width 50 height 8
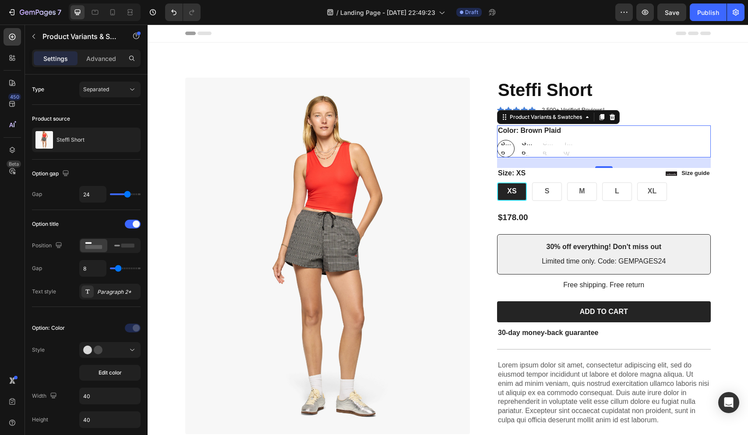
click at [531, 149] on span "Grey Plaid" at bounding box center [527, 149] width 14 height 22
click at [518, 140] on input "Grey Plaid Grey Plaid Grey Plaid" at bounding box center [518, 139] width 0 height 0
radio input "true"
click at [549, 149] on div "Brown Plaid Brown Plaid Brown Plaid Grey Plaid Grey Plaid Grey Plaid Court Blac…" at bounding box center [604, 149] width 214 height 18
click at [543, 149] on div "Brown Plaid Brown Plaid Brown Plaid Grey Plaid Grey Plaid Grey Plaid Court Blac…" at bounding box center [604, 149] width 214 height 18
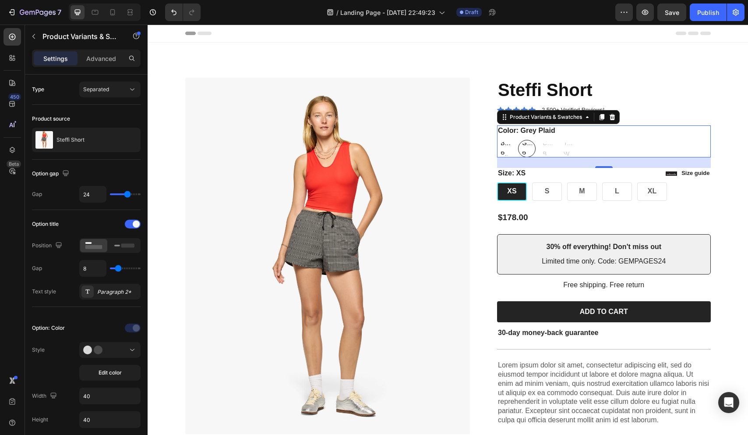
click at [504, 148] on span "Brown Plaid" at bounding box center [506, 149] width 14 height 22
click at [497, 140] on input "Brown Plaid Brown Plaid Brown Plaid" at bounding box center [497, 139] width 0 height 0
radio input "true"
click at [588, 121] on div "Product Variants & Swatches" at bounding box center [546, 117] width 93 height 11
click at [589, 120] on icon at bounding box center [587, 116] width 7 height 7
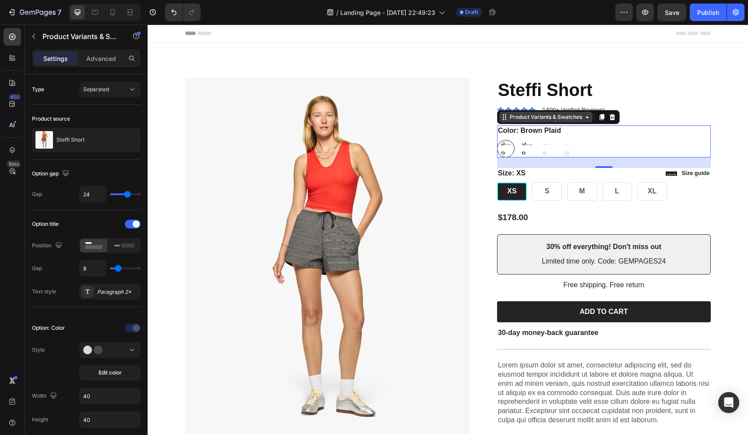
click at [581, 119] on div "Product Variants & Swatches" at bounding box center [546, 117] width 76 height 8
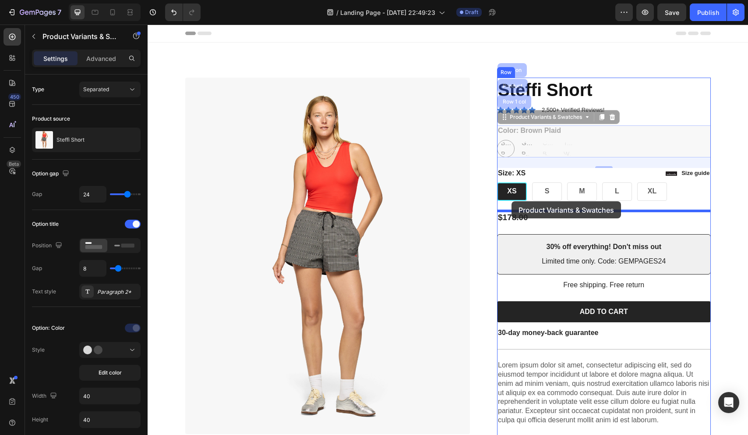
drag, startPoint x: 507, startPoint y: 120, endPoint x: 512, endPoint y: 201, distance: 81.2
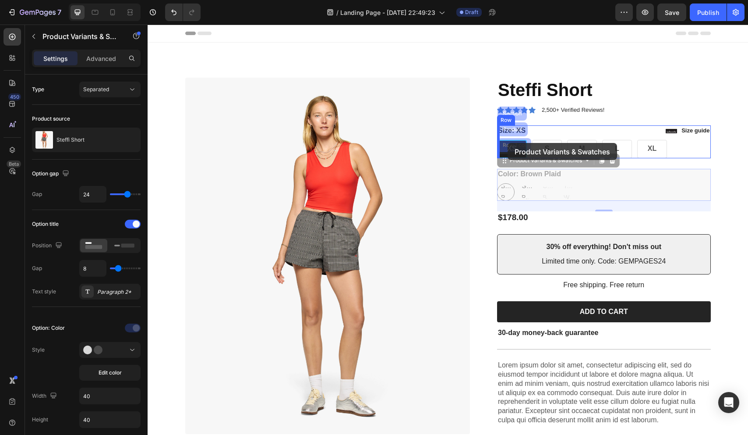
drag, startPoint x: 505, startPoint y: 194, endPoint x: 508, endPoint y: 143, distance: 50.9
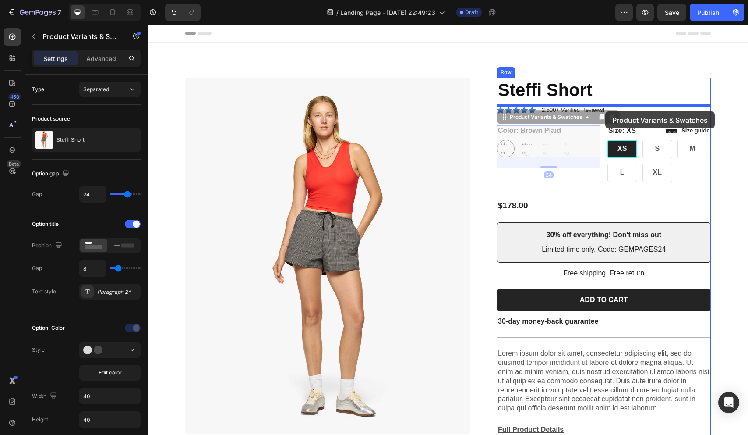
drag, startPoint x: 523, startPoint y: 144, endPoint x: 611, endPoint y: 111, distance: 93.8
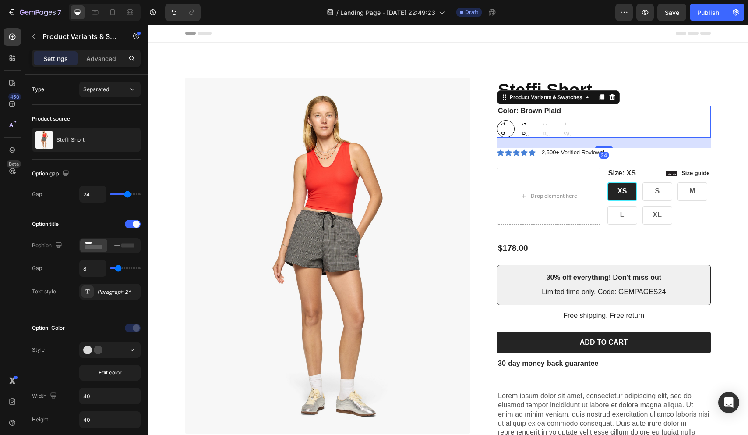
click at [599, 137] on div "Brown Plaid Brown Plaid Brown Plaid Grey Plaid Grey Plaid Grey Plaid Court Blac…" at bounding box center [604, 129] width 214 height 18
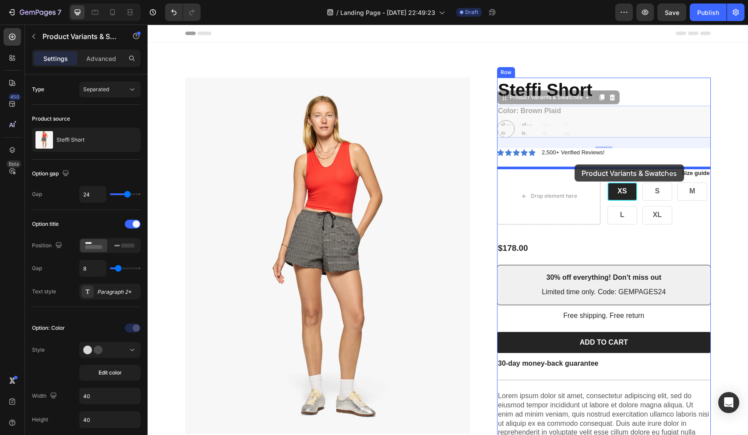
drag, startPoint x: 601, startPoint y: 123, endPoint x: 575, endPoint y: 164, distance: 49.0
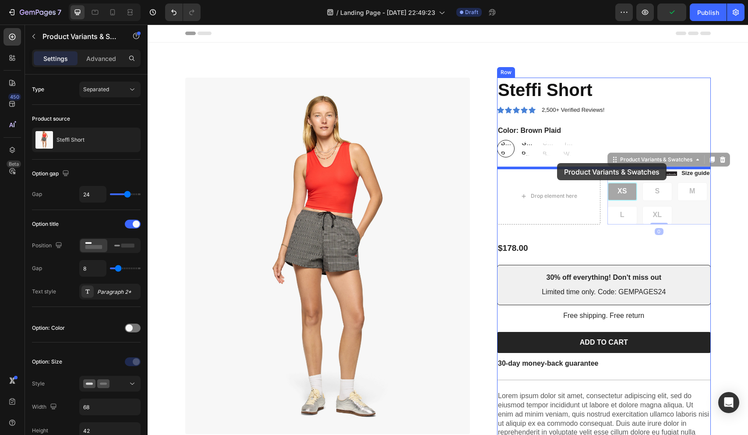
drag, startPoint x: 644, startPoint y: 183, endPoint x: 557, endPoint y: 163, distance: 88.5
radio input "true"
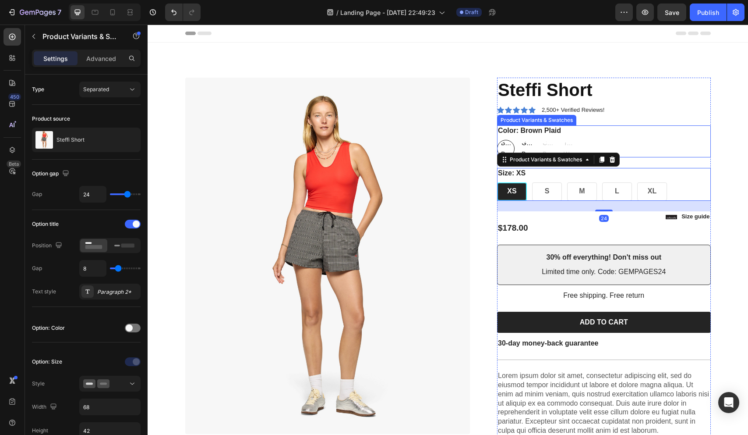
click at [562, 141] on div "Brown Plaid Brown Plaid Brown Plaid Grey Plaid Grey Plaid Grey Plaid Court Blac…" at bounding box center [604, 149] width 214 height 18
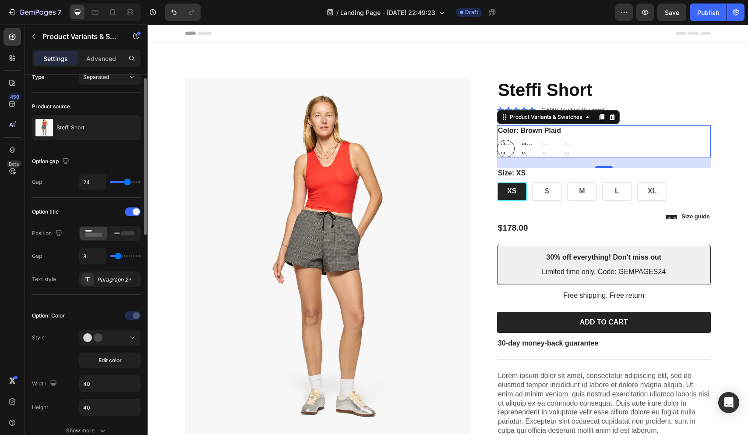
scroll to position [16, 0]
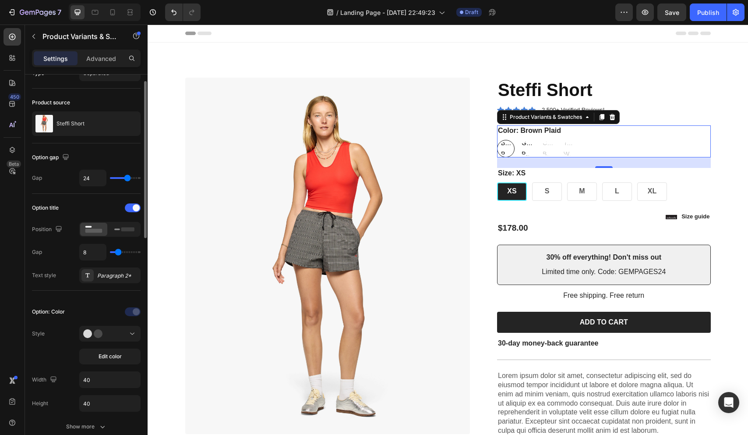
type input "5"
type input "3"
type input "0"
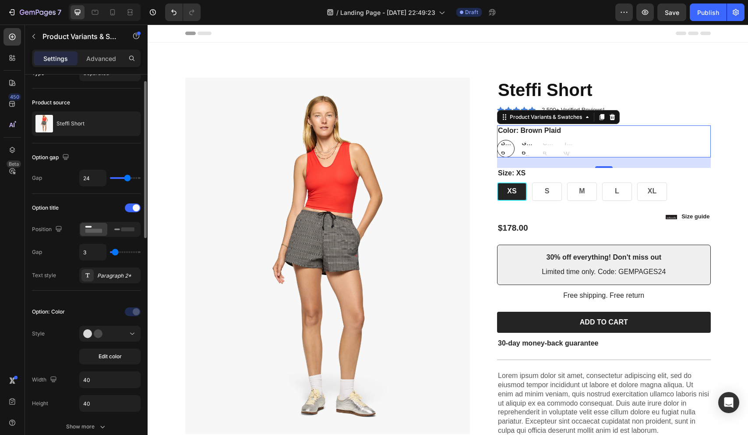
type input "0"
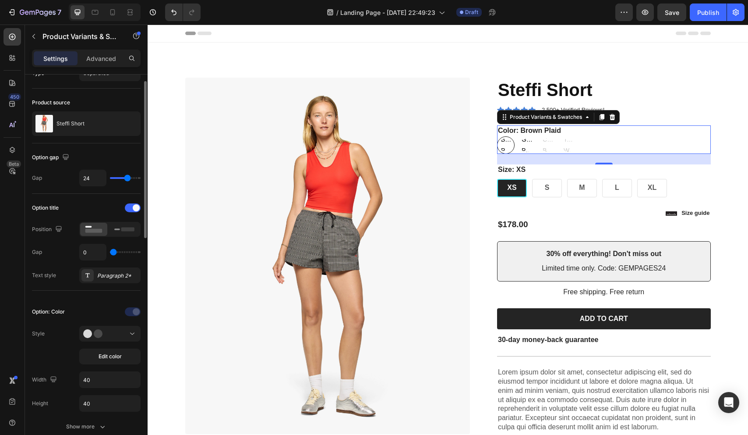
type input "4"
type input "40"
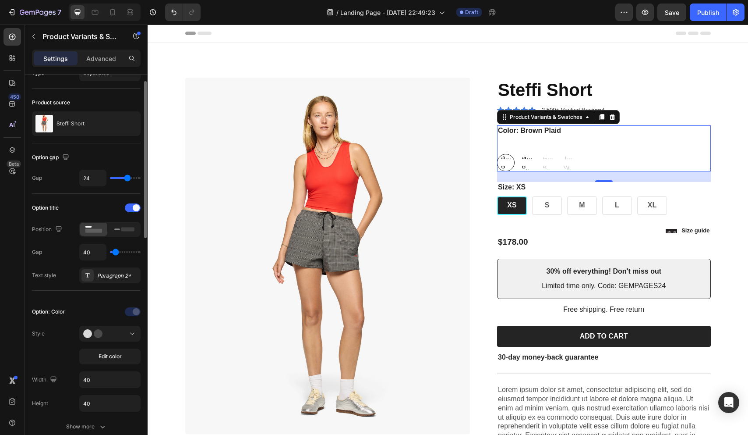
type input "40"
type input "5"
type input "0"
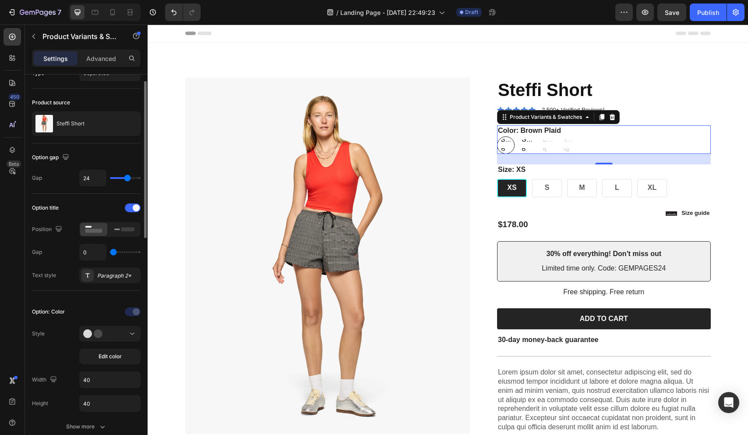
drag, startPoint x: 116, startPoint y: 252, endPoint x: 105, endPoint y: 255, distance: 11.4
type input "0"
click at [110, 253] on input "range" at bounding box center [125, 252] width 31 height 2
click at [118, 233] on icon at bounding box center [124, 229] width 20 height 10
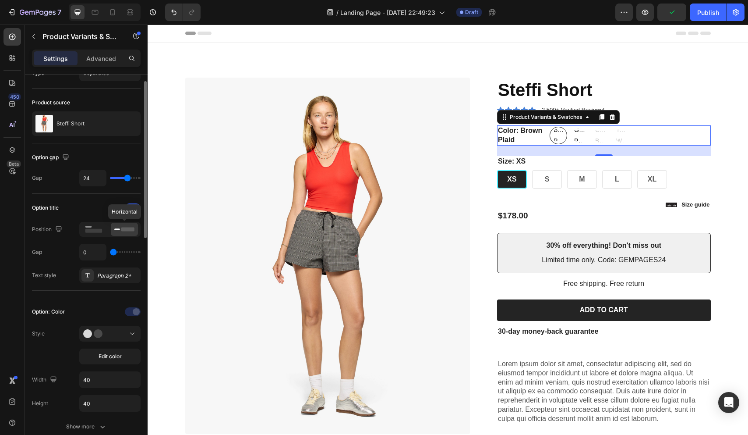
click at [118, 233] on icon at bounding box center [124, 229] width 20 height 10
click at [131, 208] on div at bounding box center [133, 207] width 16 height 9
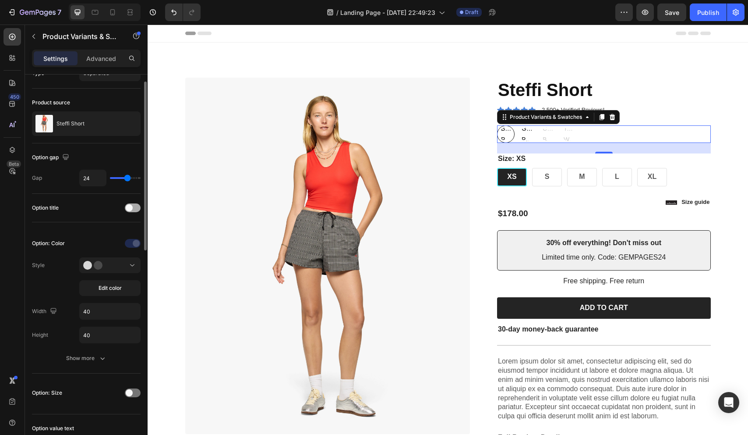
click at [129, 210] on span at bounding box center [129, 207] width 7 height 7
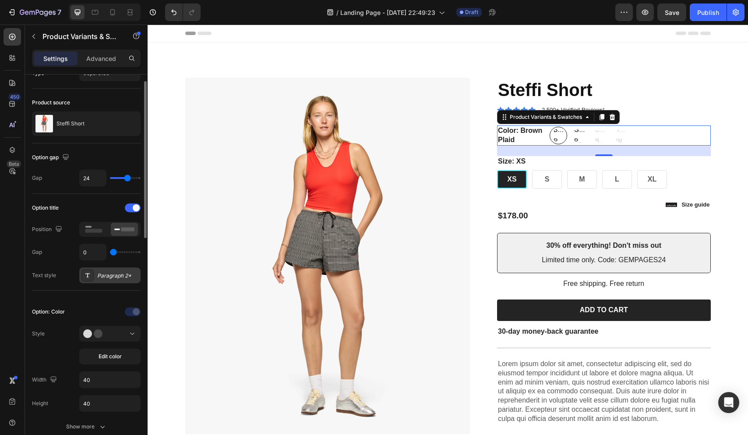
click at [99, 274] on div "Paragraph 2*" at bounding box center [117, 276] width 41 height 8
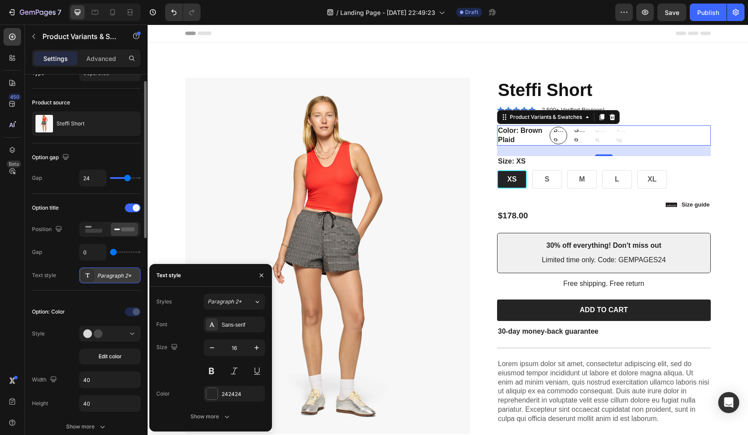
click at [99, 273] on div "Paragraph 2*" at bounding box center [117, 276] width 41 height 8
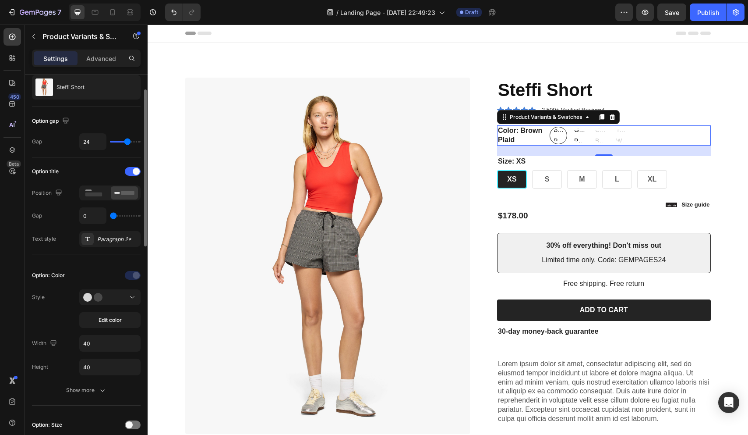
scroll to position [87, 0]
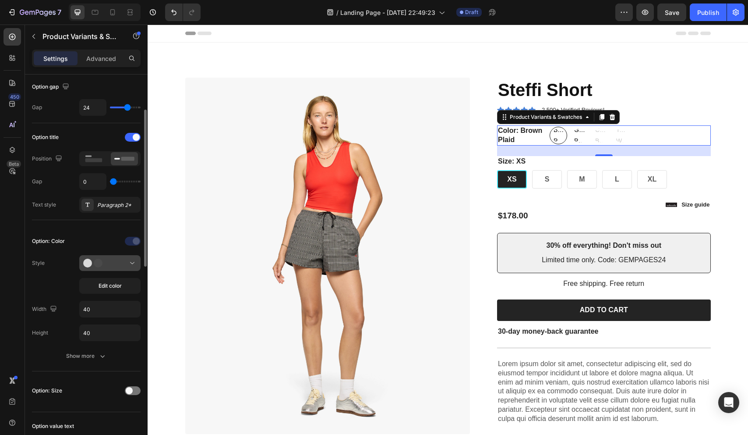
click at [128, 264] on icon at bounding box center [132, 263] width 9 height 9
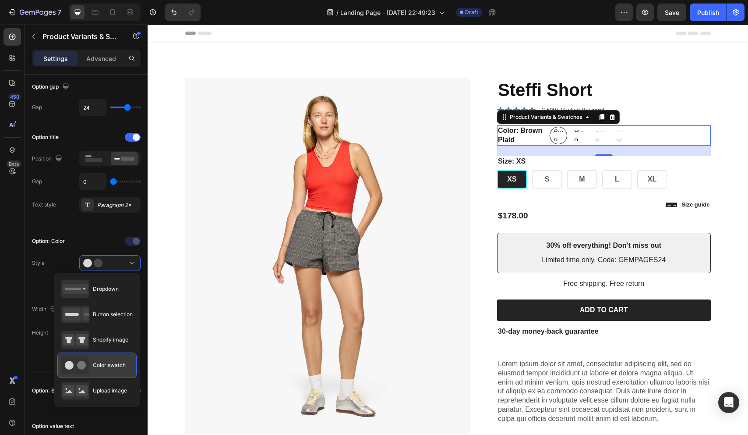
click at [120, 363] on span "Color swatch" at bounding box center [109, 365] width 33 height 8
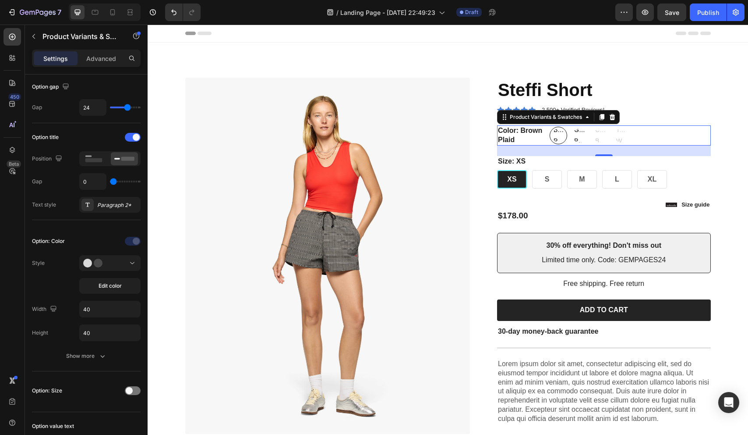
click at [555, 138] on span "Brown Plaid" at bounding box center [558, 135] width 13 height 22
click at [550, 127] on input "Brown Plaid Brown Plaid Brown Plaid" at bounding box center [549, 126] width 0 height 0
click at [552, 119] on div "Product Variants & Swatches" at bounding box center [546, 117] width 76 height 8
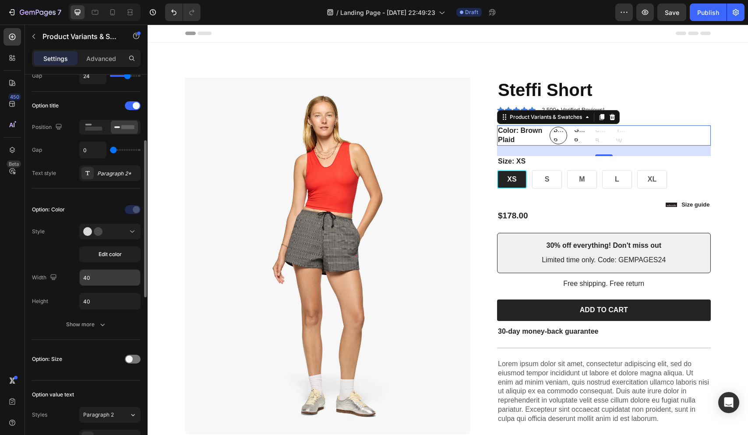
scroll to position [156, 0]
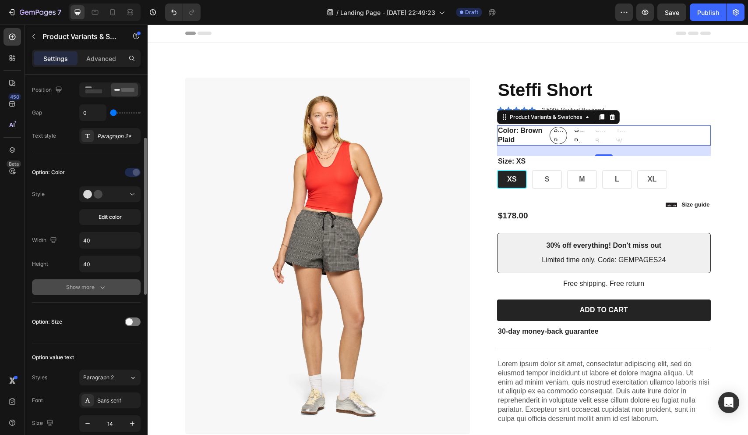
click at [105, 287] on icon "button" at bounding box center [102, 287] width 9 height 9
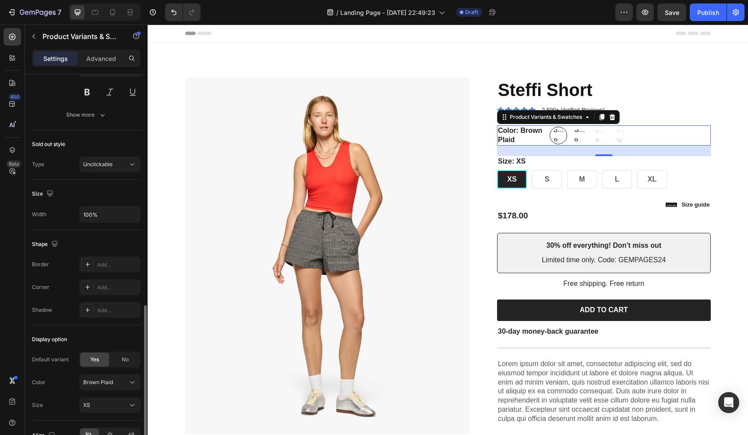
scroll to position [648, 0]
click at [126, 156] on button "Unclickable" at bounding box center [109, 164] width 61 height 16
click at [118, 137] on div "Sold out style" at bounding box center [86, 143] width 109 height 14
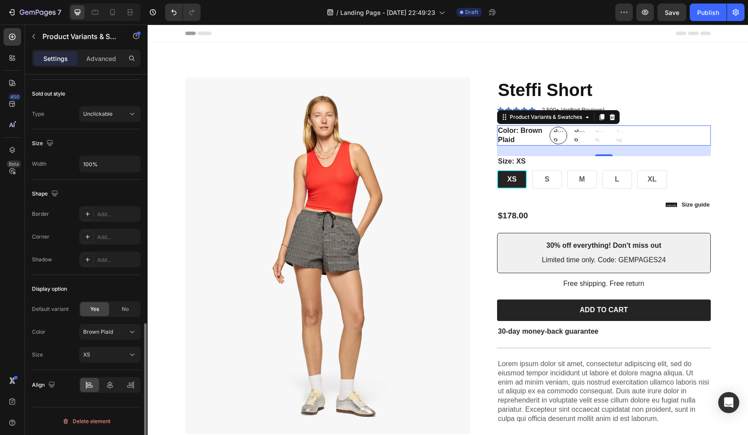
scroll to position [698, 0]
click at [133, 333] on icon at bounding box center [132, 331] width 9 height 9
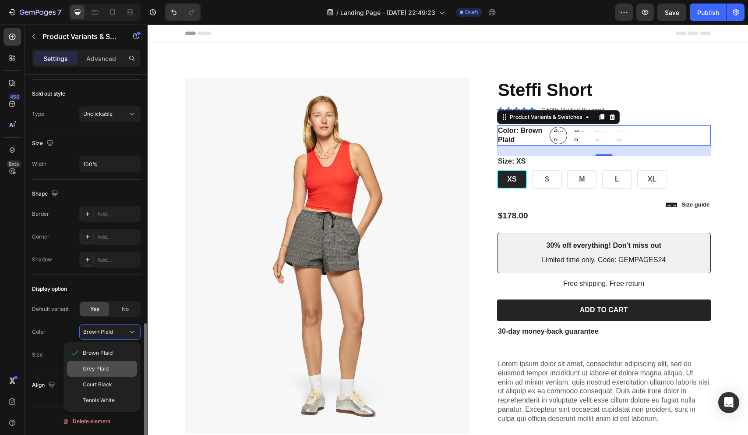
click at [118, 368] on div "Grey Plaid" at bounding box center [108, 369] width 51 height 8
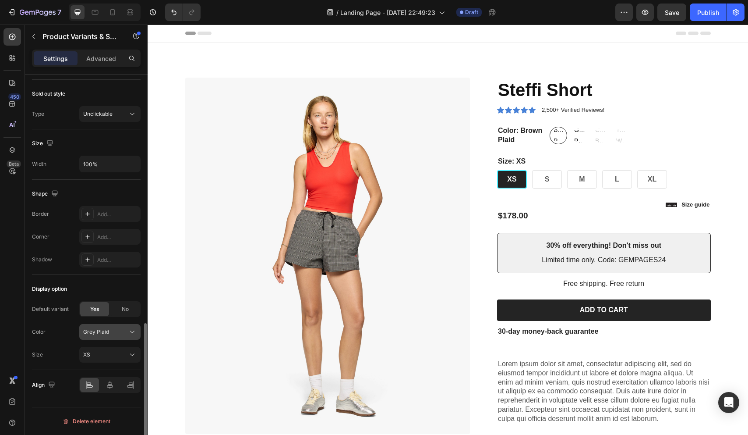
click at [130, 333] on icon at bounding box center [132, 331] width 9 height 9
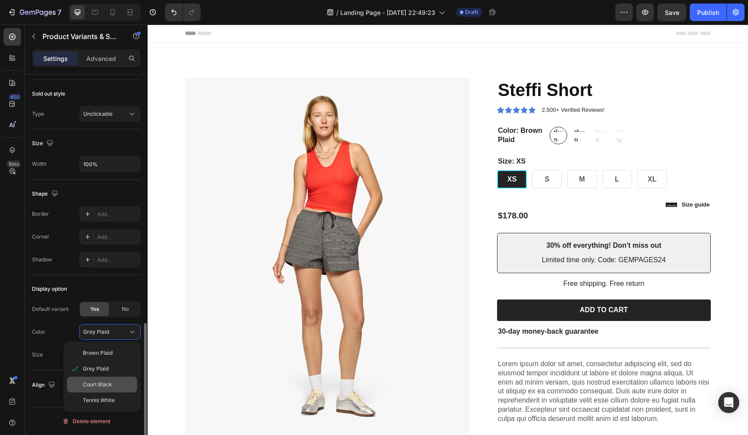
click at [120, 380] on div "Court Black" at bounding box center [108, 384] width 51 height 8
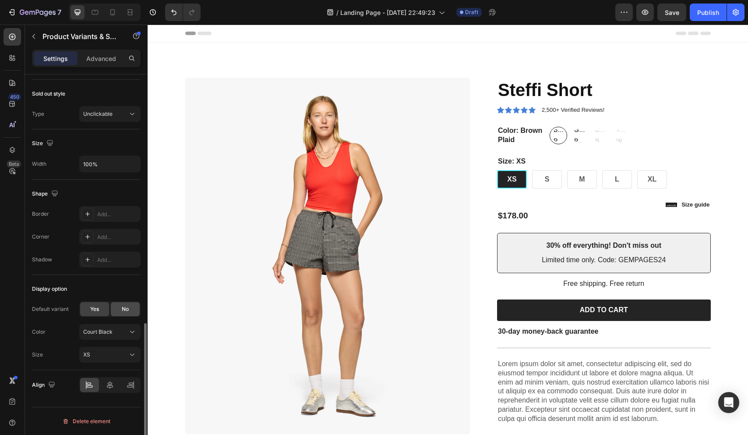
click at [133, 310] on div "No" at bounding box center [125, 309] width 29 height 14
radio input "false"
radio input "true"
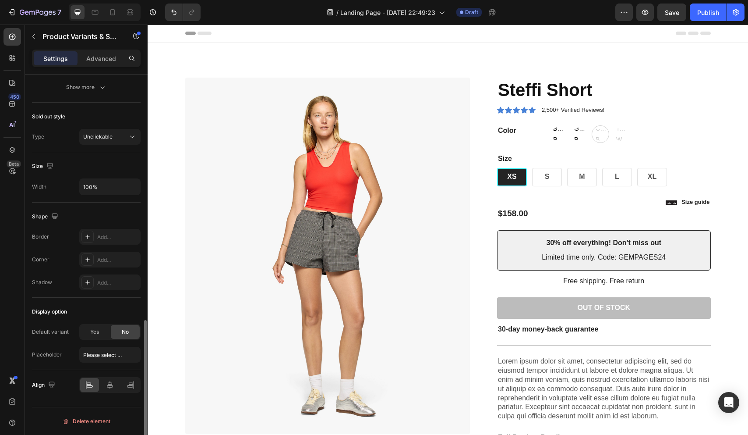
scroll to position [675, 0]
click at [103, 333] on div "Yes" at bounding box center [94, 332] width 29 height 14
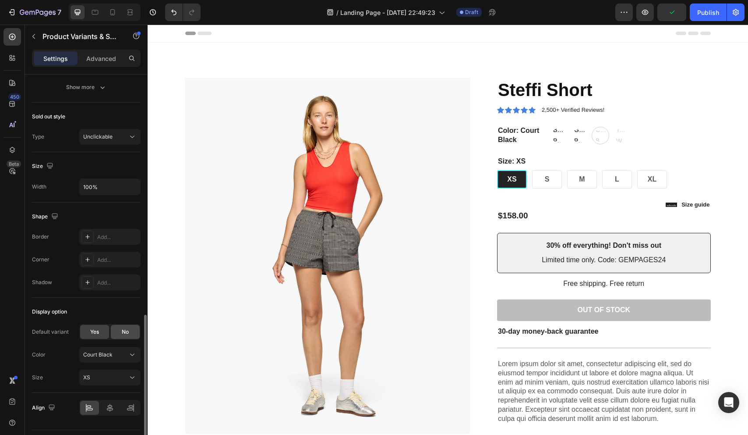
click at [130, 330] on div "No" at bounding box center [125, 332] width 29 height 14
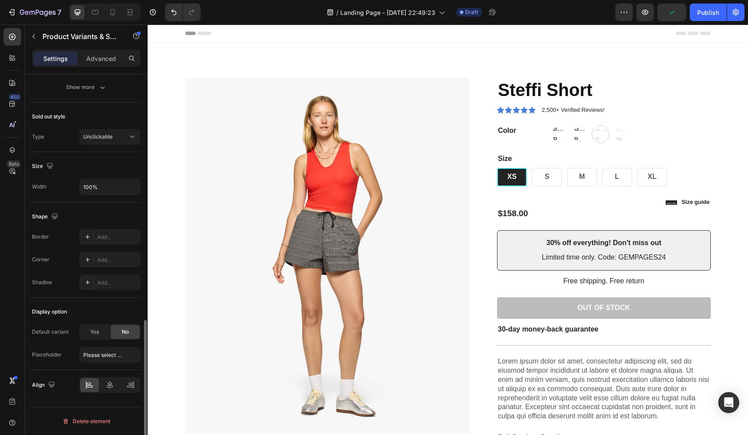
click at [110, 330] on div "Yes No" at bounding box center [109, 332] width 61 height 16
click at [97, 333] on span "Yes" at bounding box center [94, 332] width 9 height 8
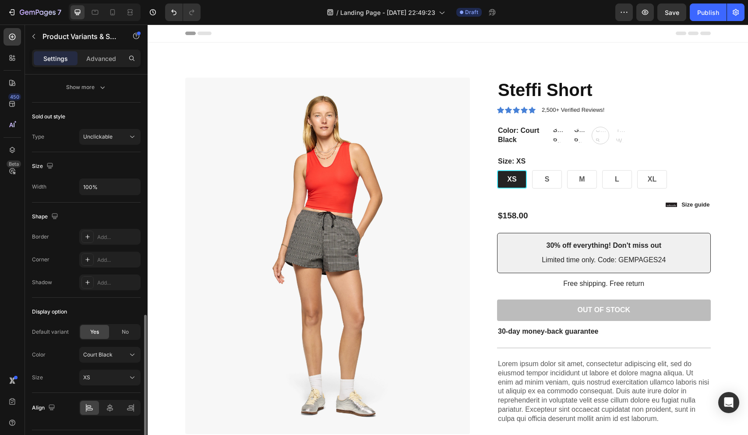
scroll to position [698, 0]
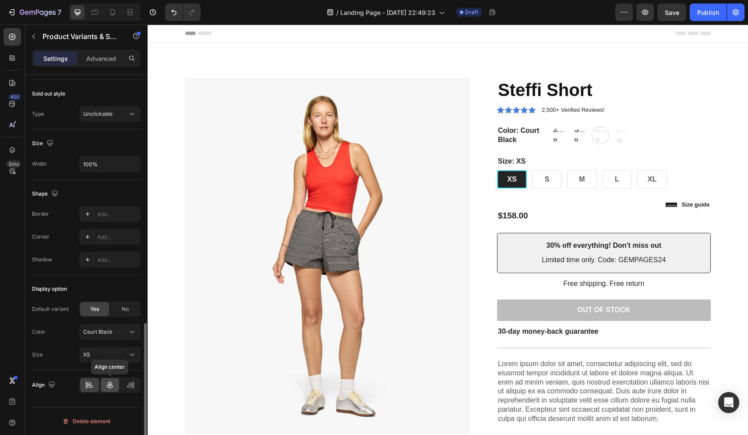
click at [109, 389] on div at bounding box center [110, 385] width 19 height 14
click at [94, 388] on icon at bounding box center [89, 384] width 9 height 9
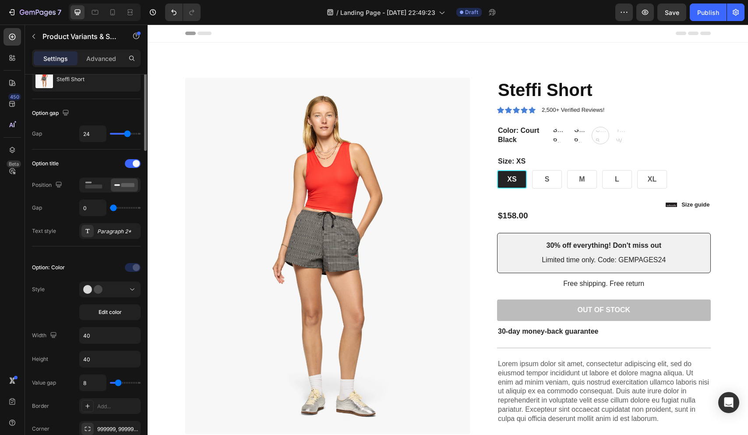
scroll to position [0, 0]
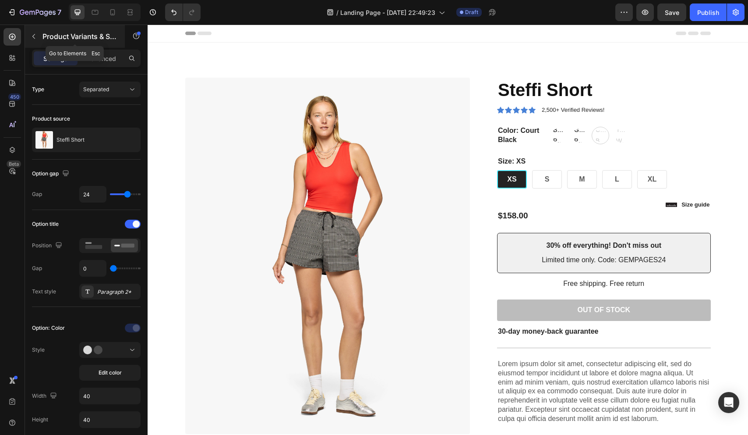
click at [33, 34] on icon "button" at bounding box center [33, 36] width 7 height 7
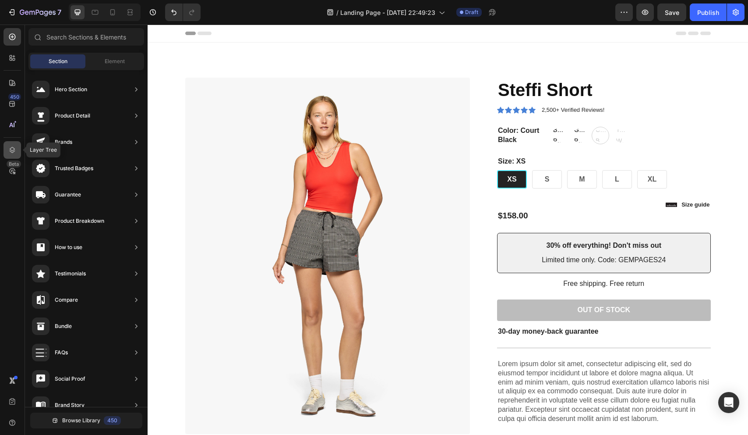
click at [14, 145] on div at bounding box center [13, 150] width 18 height 18
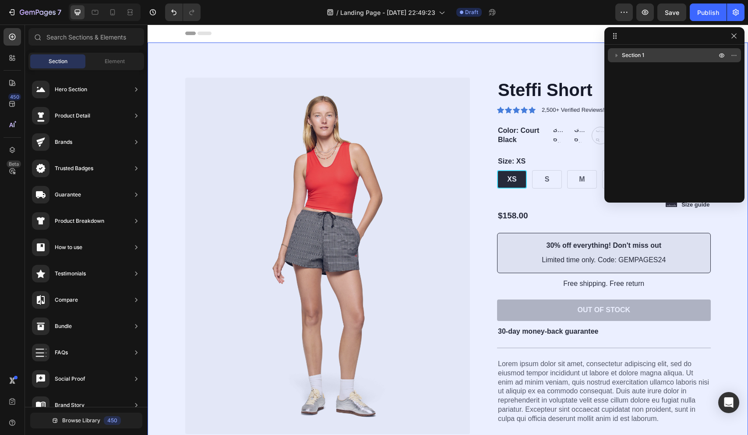
click at [616, 55] on icon "button" at bounding box center [617, 56] width 2 height 4
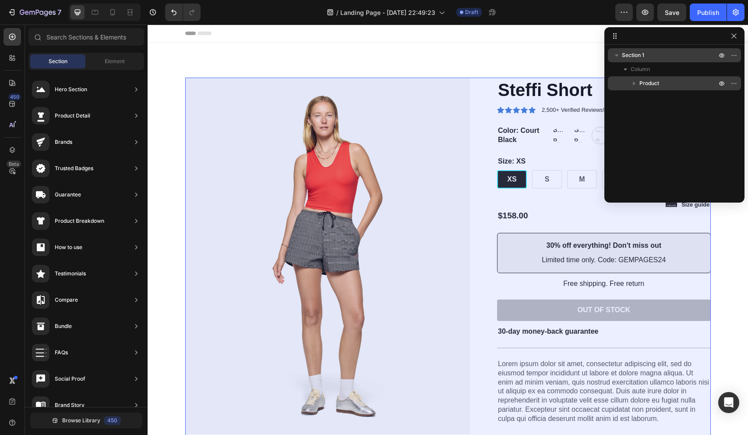
click at [631, 84] on icon "button" at bounding box center [634, 83] width 9 height 9
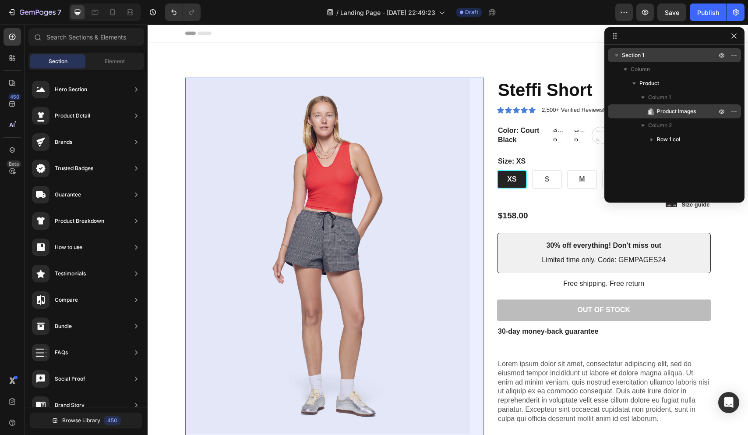
click at [669, 108] on span "Product Images" at bounding box center [676, 111] width 39 height 9
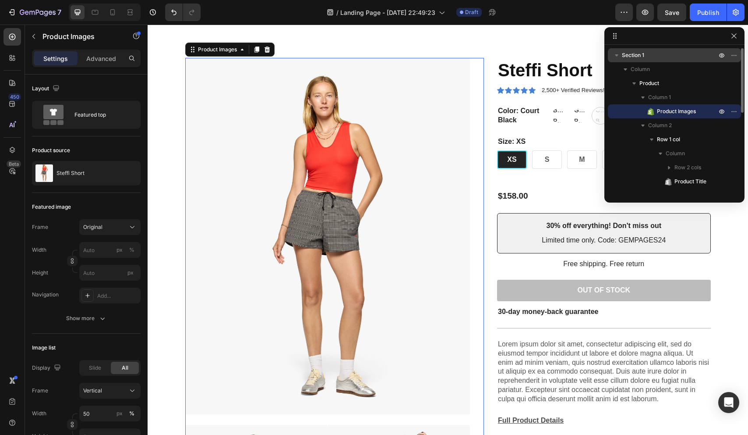
scroll to position [22, 0]
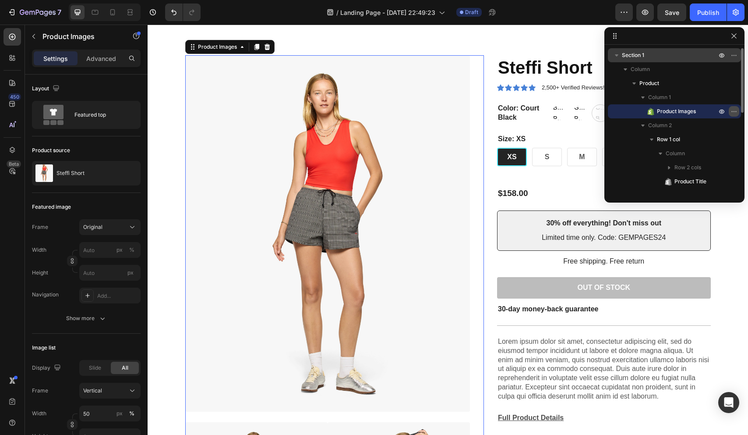
click at [735, 111] on icon "button" at bounding box center [734, 111] width 7 height 7
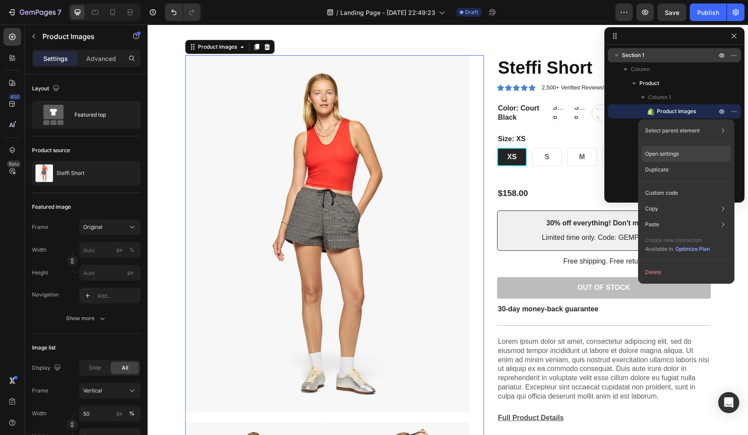
click at [677, 154] on p "Open settings" at bounding box center [662, 154] width 34 height 8
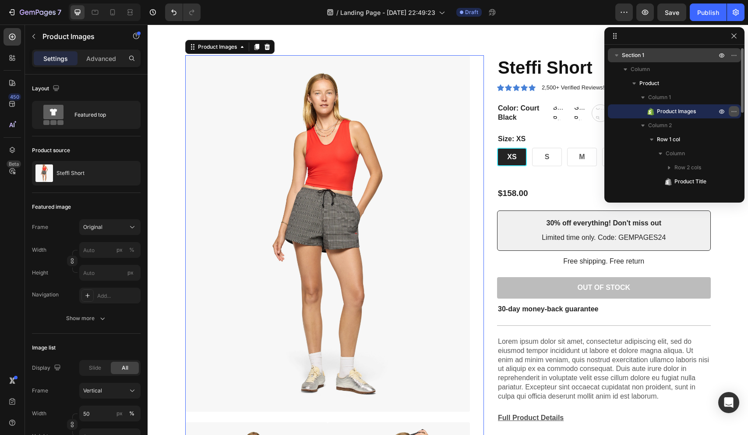
click at [734, 113] on icon "button" at bounding box center [734, 111] width 7 height 7
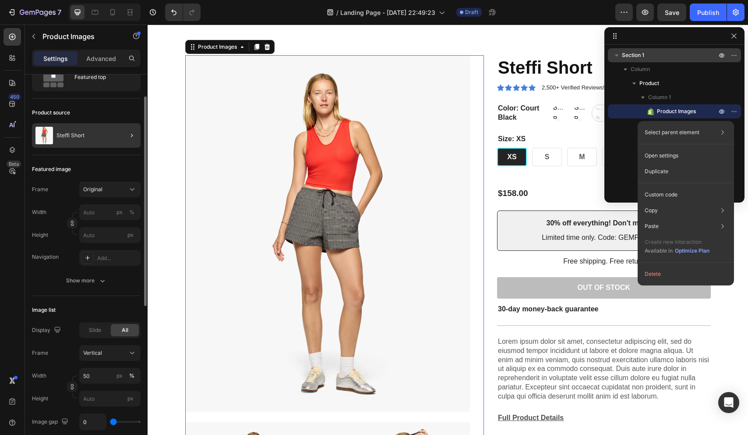
scroll to position [41, 0]
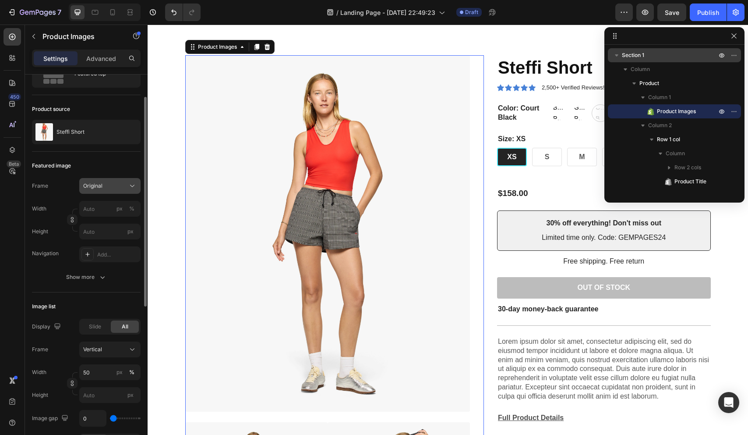
click at [134, 186] on icon at bounding box center [132, 185] width 9 height 9
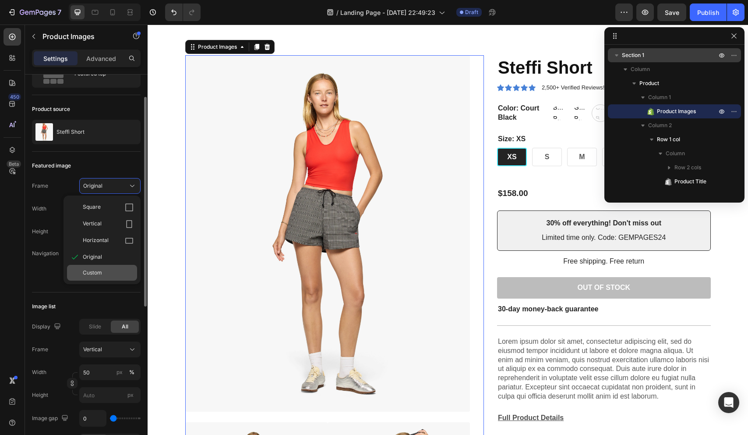
click at [113, 266] on div "Custom" at bounding box center [102, 273] width 70 height 16
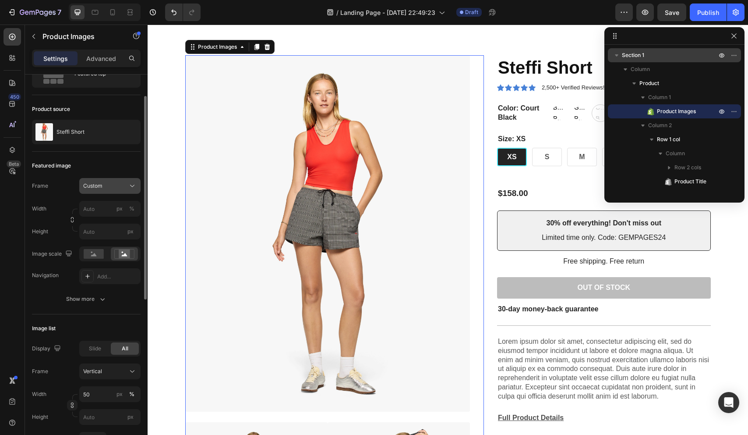
click at [137, 184] on button "Custom" at bounding box center [109, 186] width 61 height 16
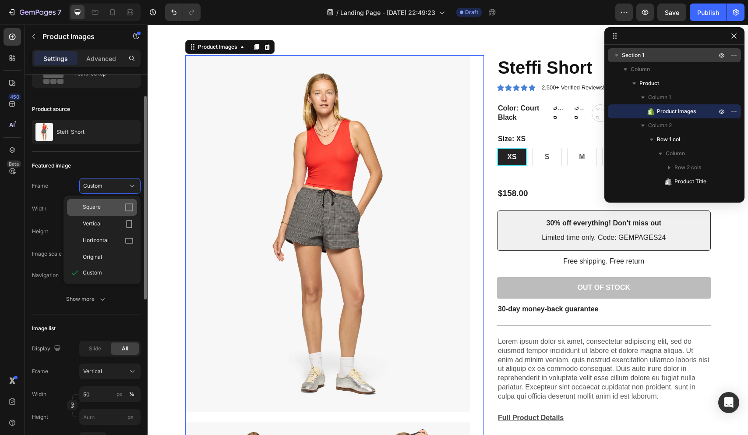
click at [121, 205] on div "Square" at bounding box center [108, 207] width 51 height 9
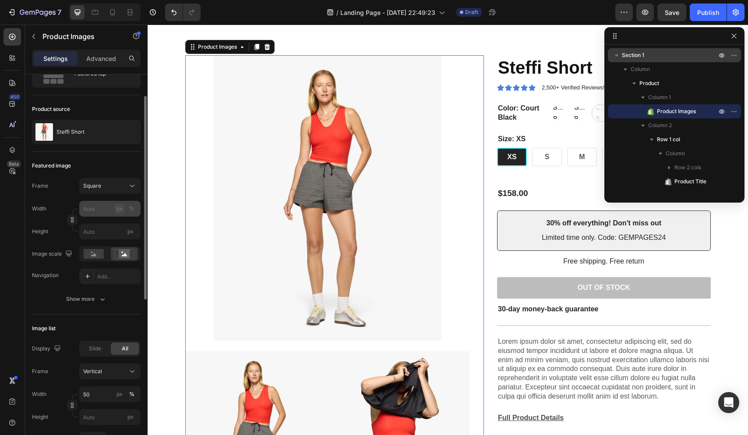
click at [121, 205] on div "px" at bounding box center [120, 209] width 6 height 8
click at [131, 183] on icon at bounding box center [132, 185] width 9 height 9
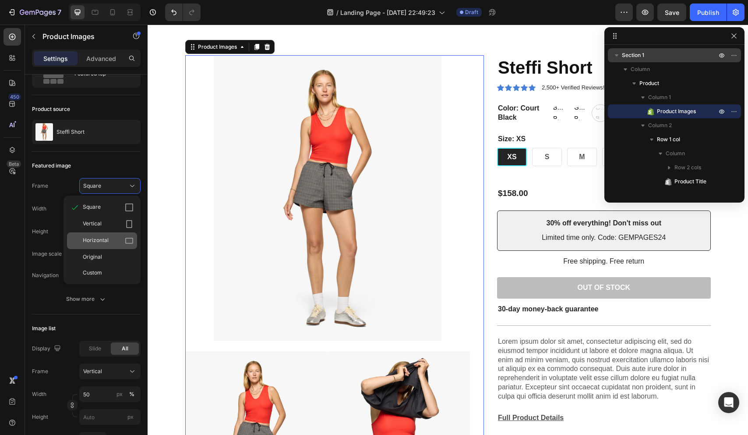
click at [118, 237] on div "Horizontal" at bounding box center [108, 240] width 51 height 9
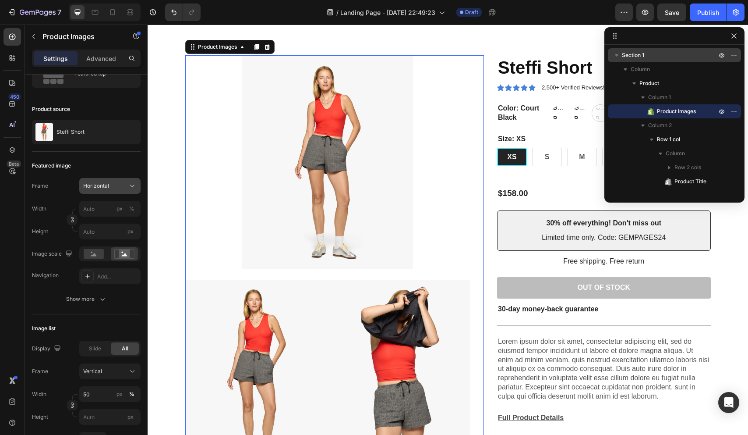
click at [128, 185] on icon at bounding box center [132, 185] width 9 height 9
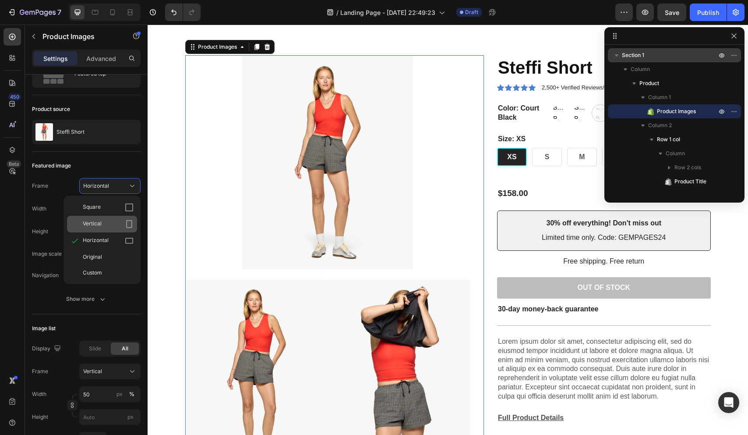
click at [117, 217] on div "Vertical" at bounding box center [102, 224] width 70 height 17
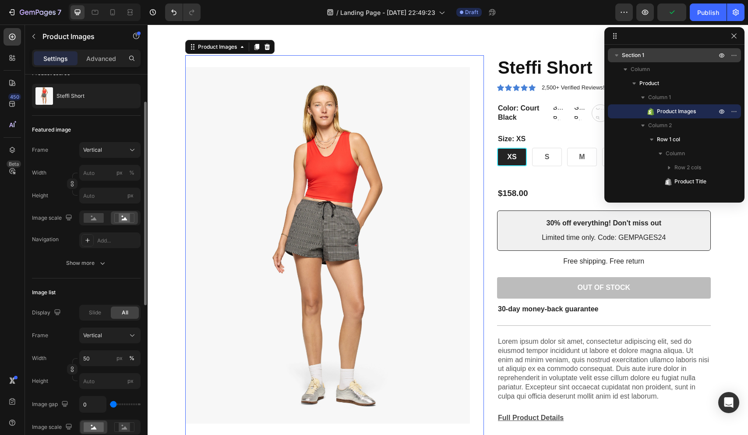
scroll to position [101, 0]
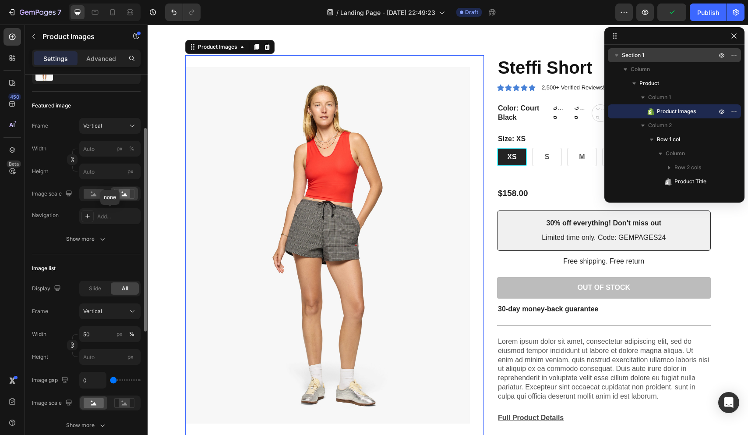
click at [117, 217] on div "Add..." at bounding box center [117, 217] width 41 height 8
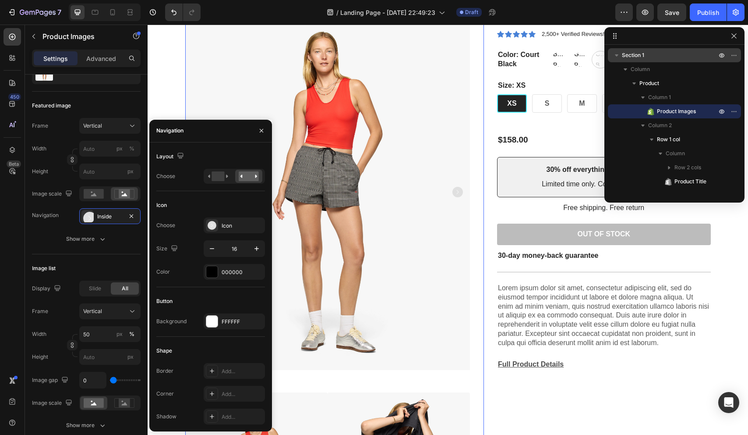
scroll to position [0, 0]
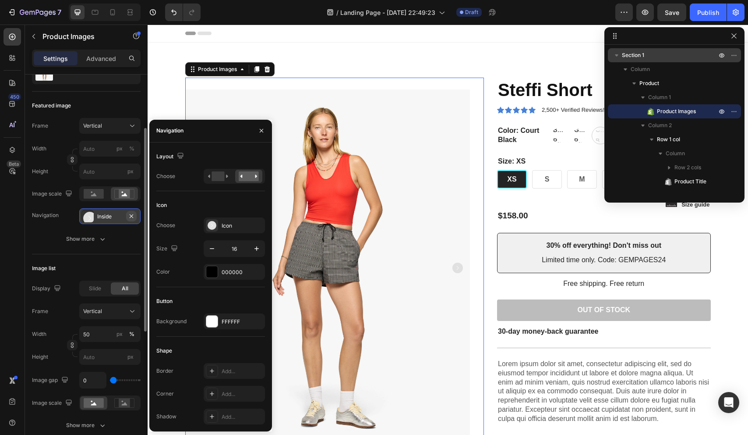
click at [134, 213] on icon "button" at bounding box center [131, 216] width 7 height 7
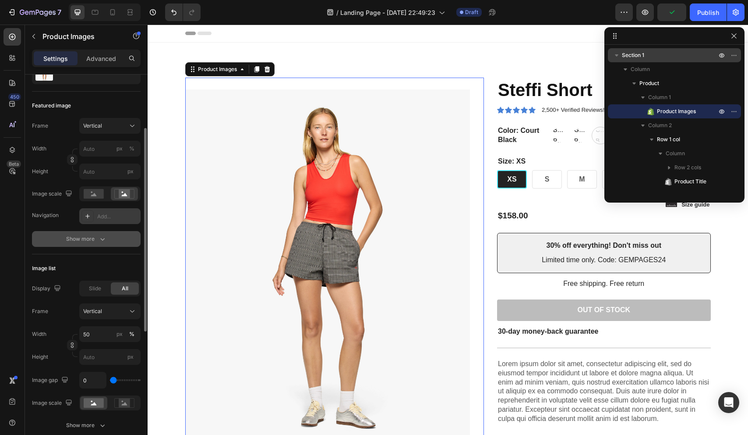
click at [99, 236] on icon "button" at bounding box center [102, 238] width 9 height 9
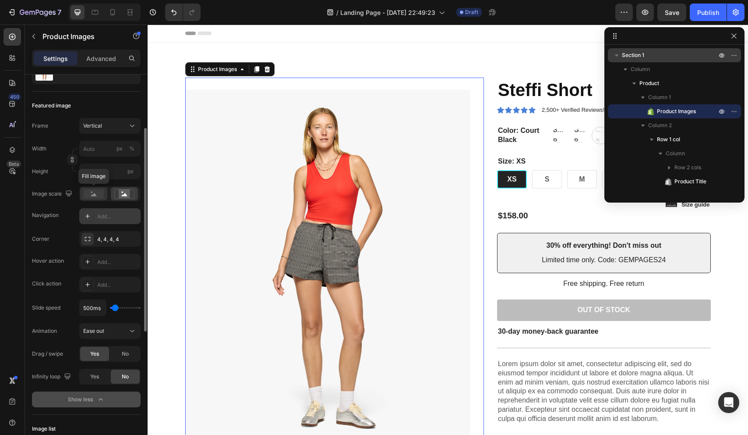
click at [101, 193] on rect at bounding box center [94, 194] width 20 height 10
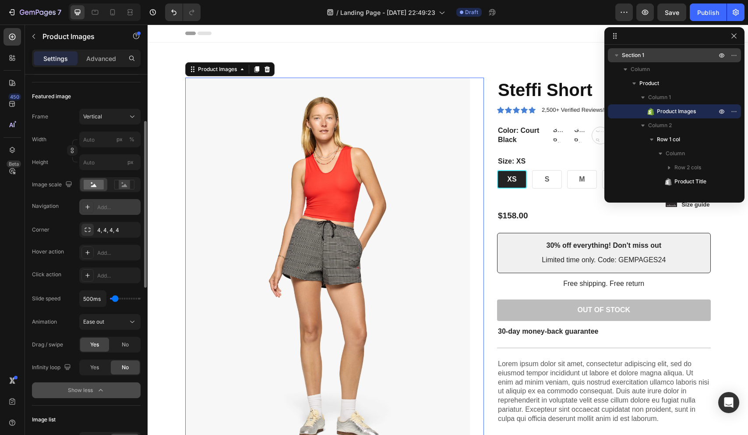
scroll to position [112, 0]
click at [103, 367] on div "Yes" at bounding box center [94, 366] width 29 height 14
click at [124, 364] on span "No" at bounding box center [125, 366] width 7 height 8
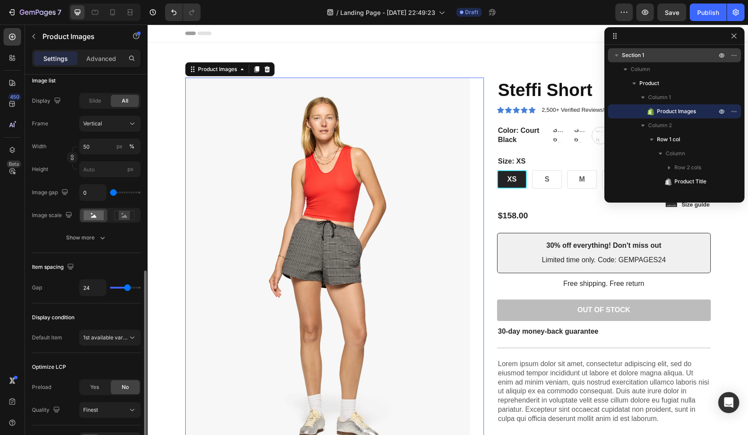
scroll to position [450, 0]
click at [103, 234] on icon "button" at bounding box center [102, 236] width 9 height 9
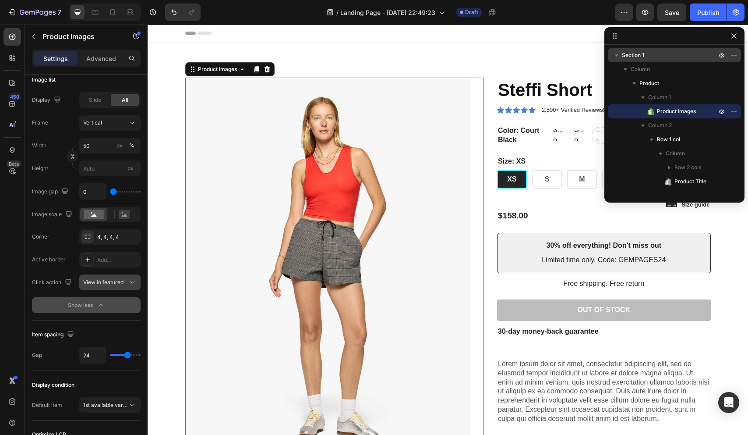
click at [128, 281] on icon at bounding box center [132, 282] width 9 height 9
click at [105, 315] on div "Open Gallery" at bounding box center [101, 320] width 72 height 17
click at [116, 280] on div "Open Gallery" at bounding box center [105, 282] width 45 height 8
click at [117, 306] on span "View in featured" at bounding box center [103, 304] width 40 height 8
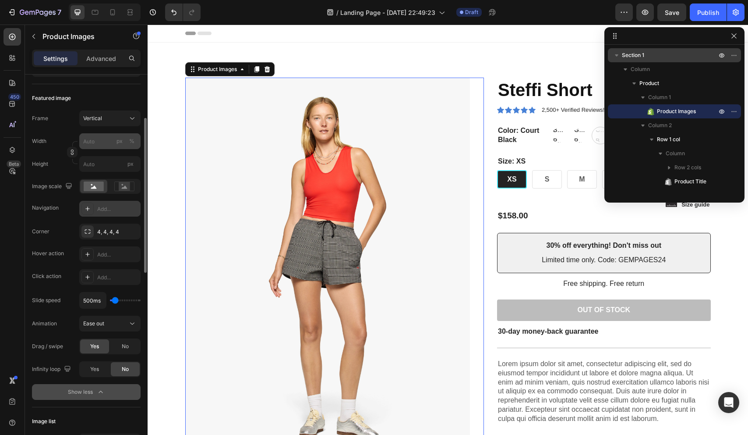
scroll to position [0, 0]
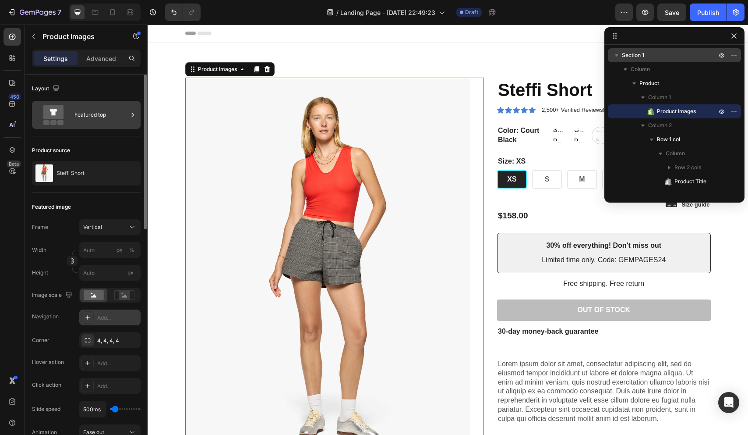
click at [60, 109] on icon at bounding box center [53, 112] width 20 height 14
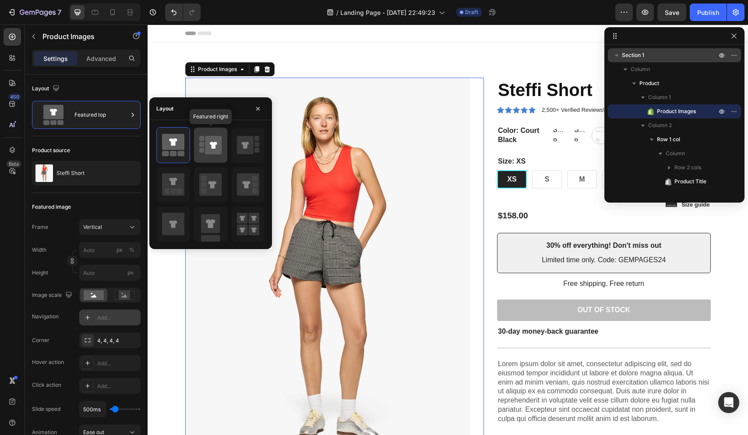
click at [206, 138] on icon at bounding box center [213, 145] width 17 height 18
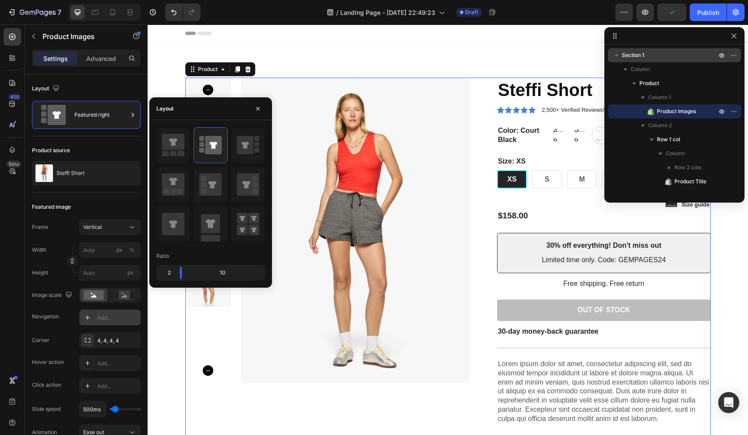
click at [388, 410] on div "Product Images" at bounding box center [334, 262] width 299 height 368
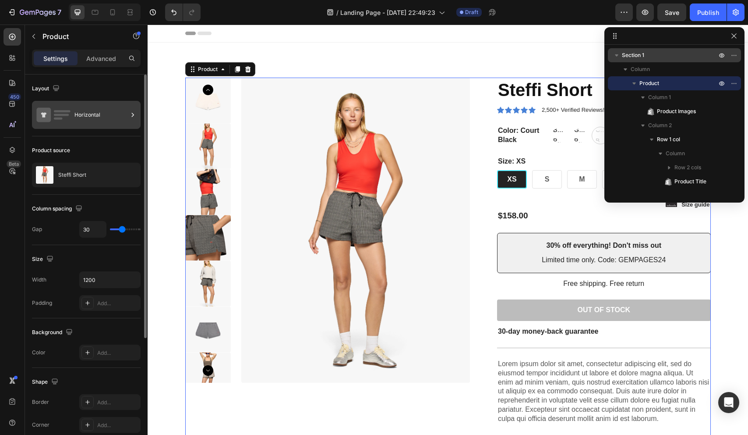
click at [130, 116] on icon at bounding box center [132, 114] width 9 height 9
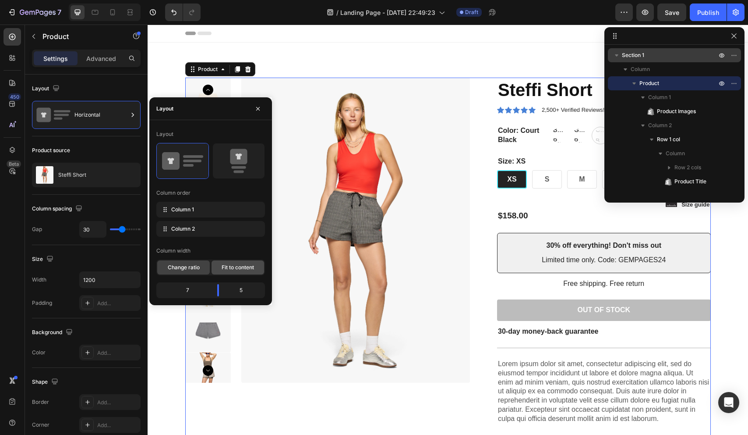
click at [241, 266] on span "Fit to content" at bounding box center [238, 267] width 32 height 8
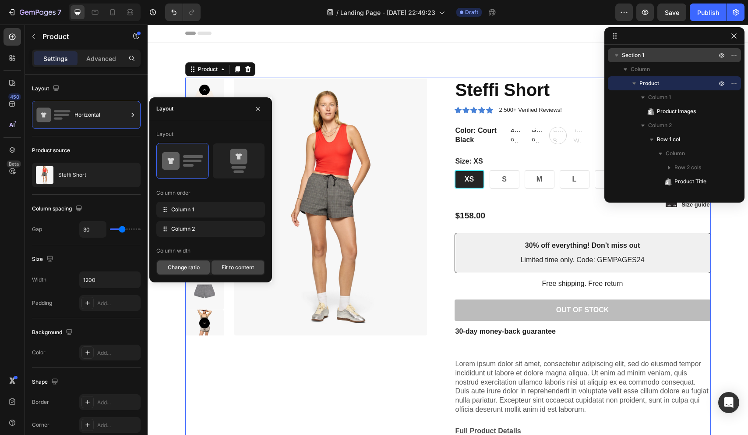
click at [191, 269] on span "Change ratio" at bounding box center [184, 267] width 32 height 8
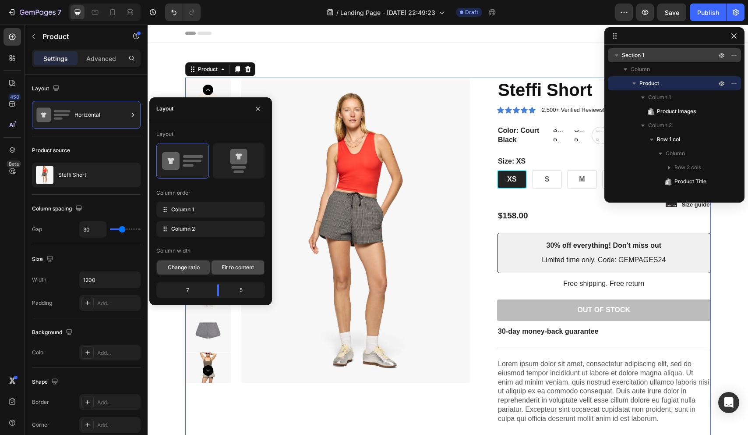
click at [230, 266] on span "Fit to content" at bounding box center [238, 267] width 32 height 8
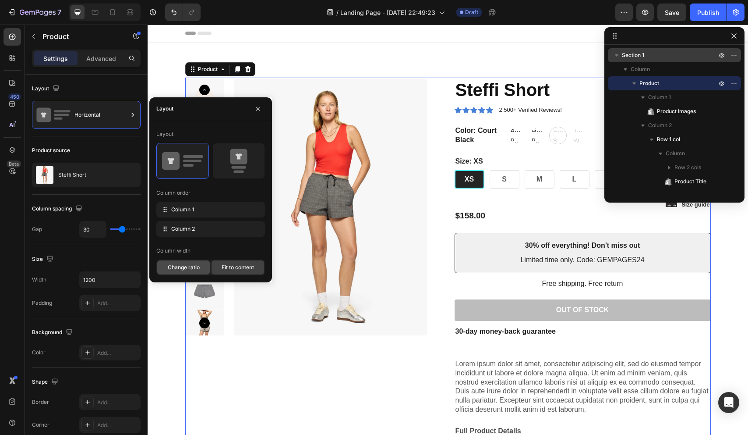
click at [188, 266] on span "Change ratio" at bounding box center [184, 267] width 32 height 8
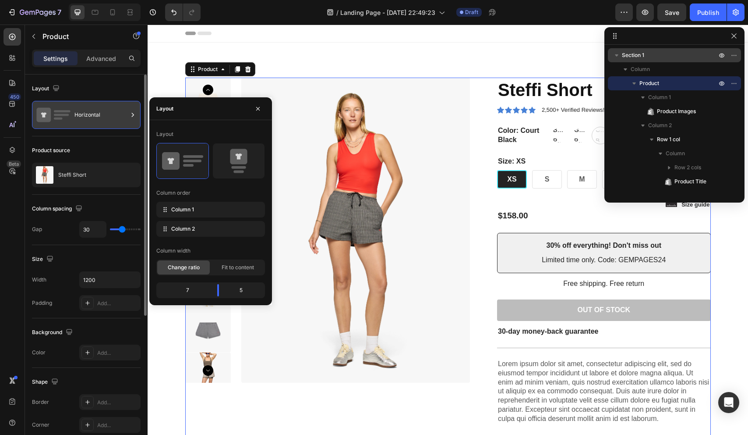
click at [113, 105] on div "Horizontal" at bounding box center [100, 115] width 53 height 20
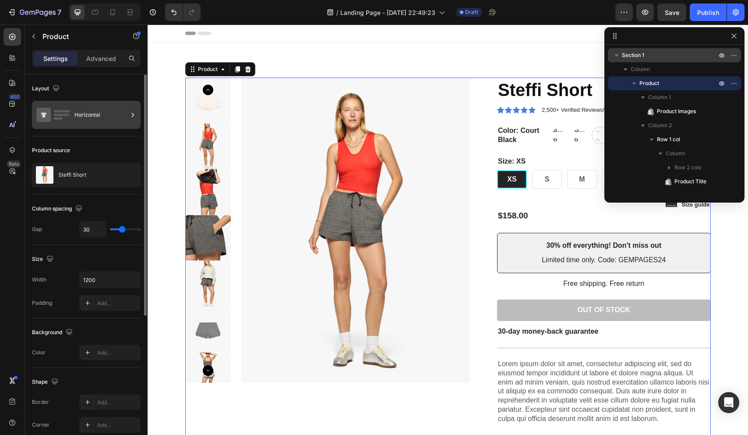
click at [133, 108] on div at bounding box center [132, 115] width 9 height 28
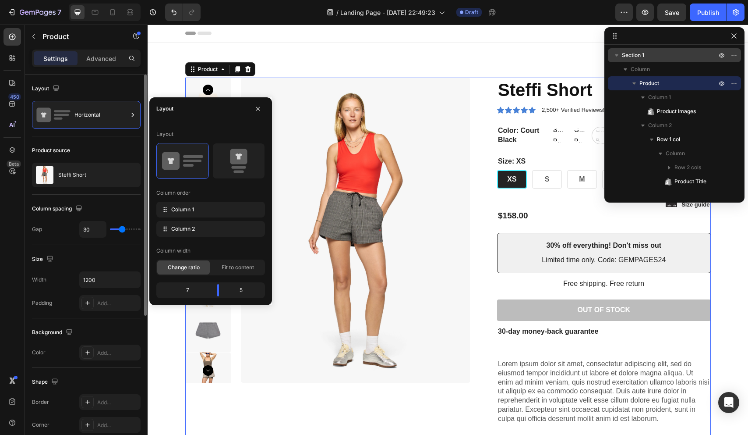
click at [109, 81] on div "Layout" at bounding box center [86, 88] width 109 height 14
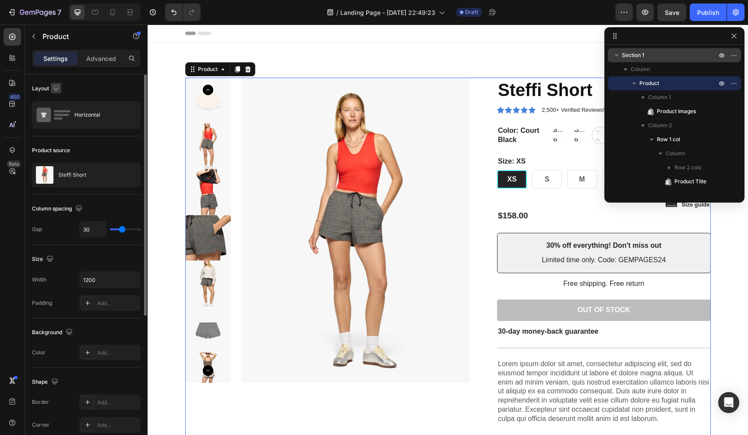
click at [53, 87] on icon "button" at bounding box center [56, 88] width 6 height 6
click at [57, 119] on icon "button" at bounding box center [57, 117] width 9 height 9
type input "100%"
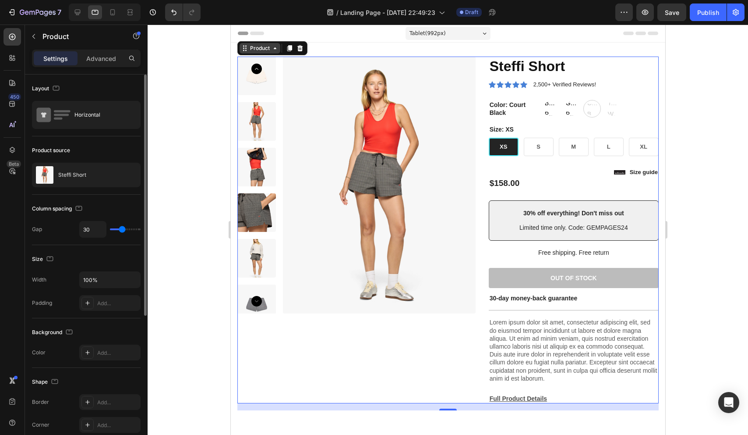
click at [276, 48] on icon at bounding box center [274, 48] width 7 height 7
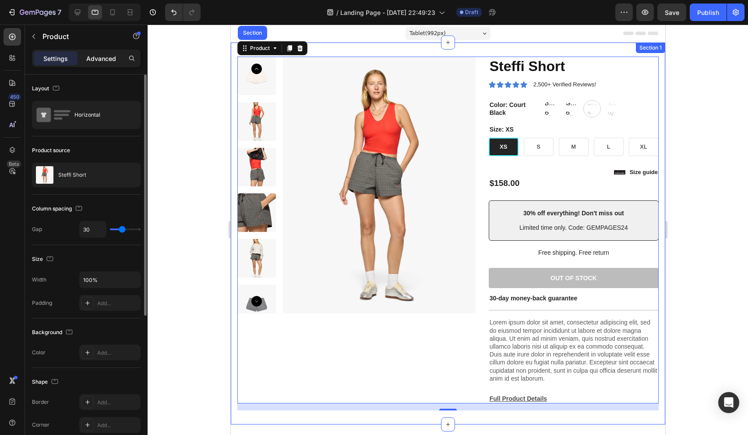
click at [110, 59] on p "Advanced" at bounding box center [101, 58] width 30 height 9
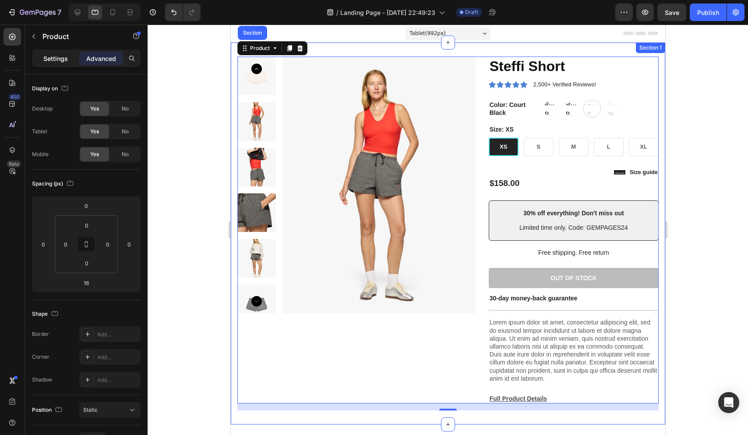
click at [57, 56] on p "Settings" at bounding box center [55, 58] width 25 height 9
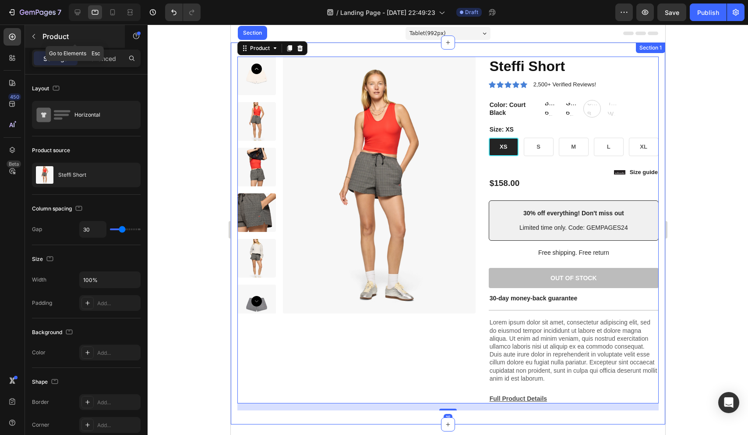
click at [36, 37] on icon "button" at bounding box center [33, 36] width 7 height 7
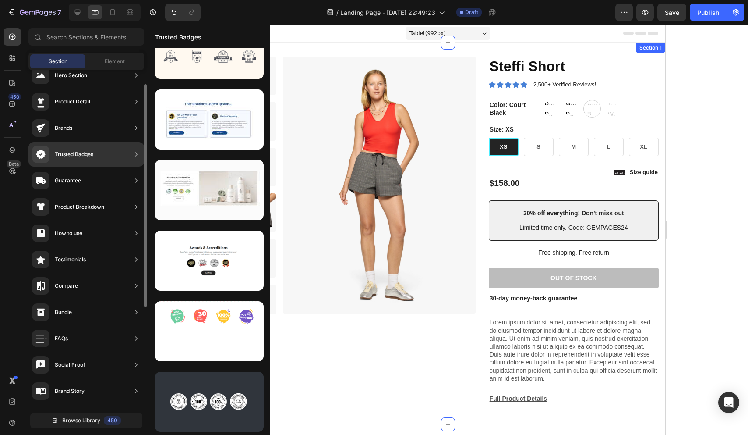
scroll to position [23, 0]
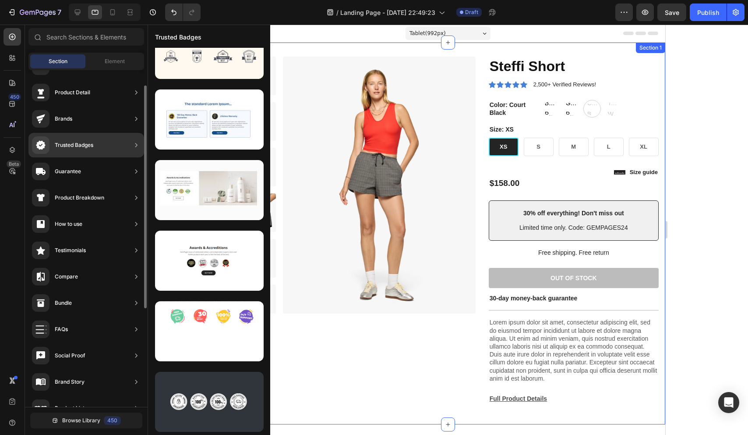
click at [128, 195] on div "Product Breakdown" at bounding box center [86, 197] width 116 height 25
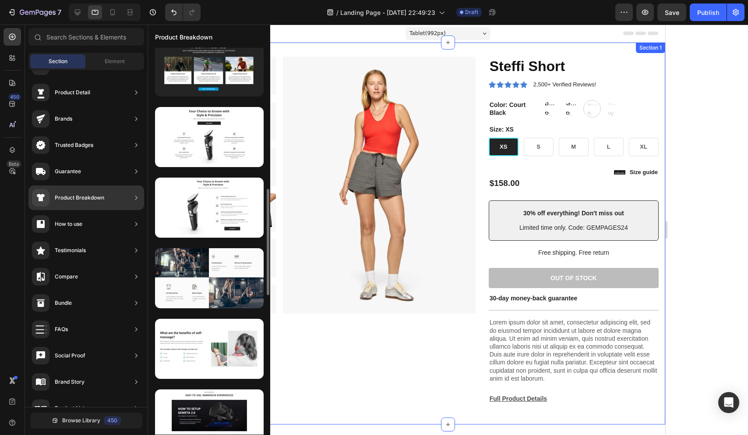
scroll to position [522, 0]
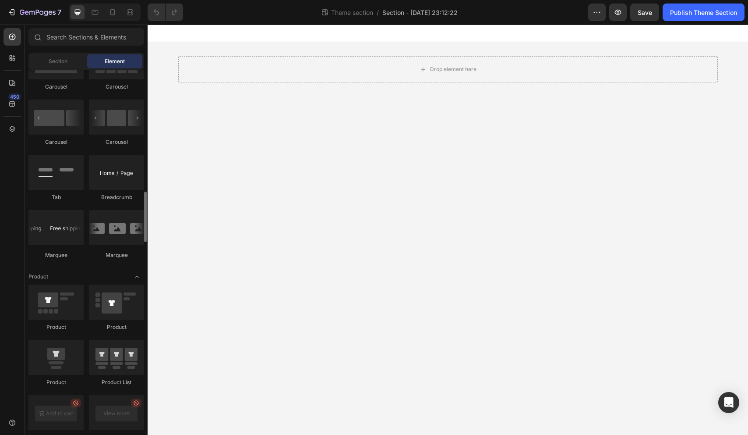
scroll to position [914, 0]
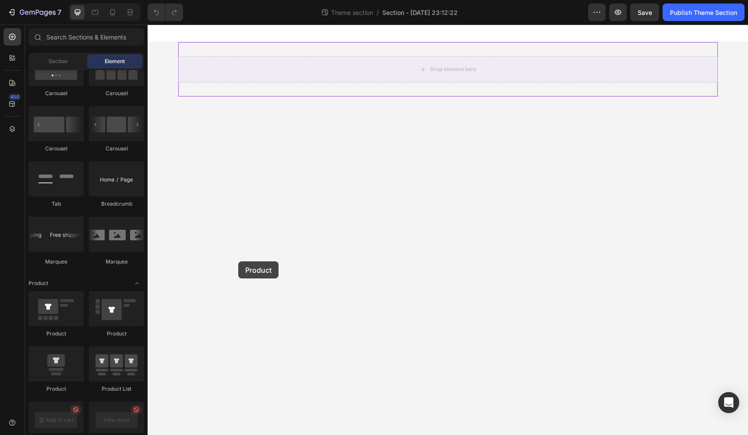
drag, startPoint x: 221, startPoint y: 378, endPoint x: 238, endPoint y: 261, distance: 117.8
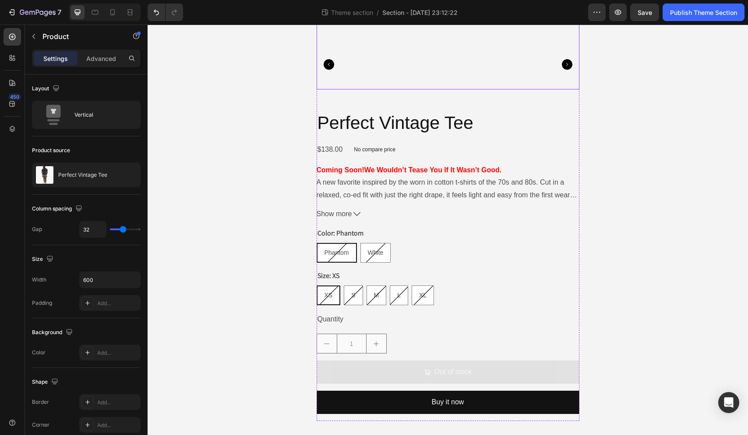
scroll to position [0, 0]
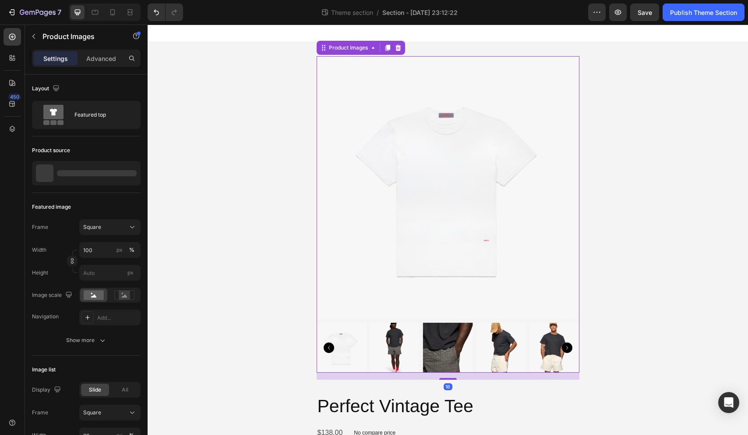
click at [567, 345] on icon "Carousel Next Arrow" at bounding box center [567, 347] width 11 height 11
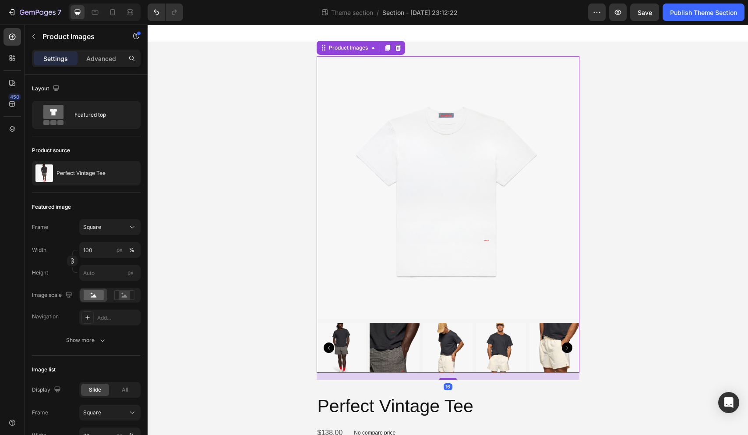
click at [567, 345] on icon "Carousel Next Arrow" at bounding box center [567, 347] width 11 height 11
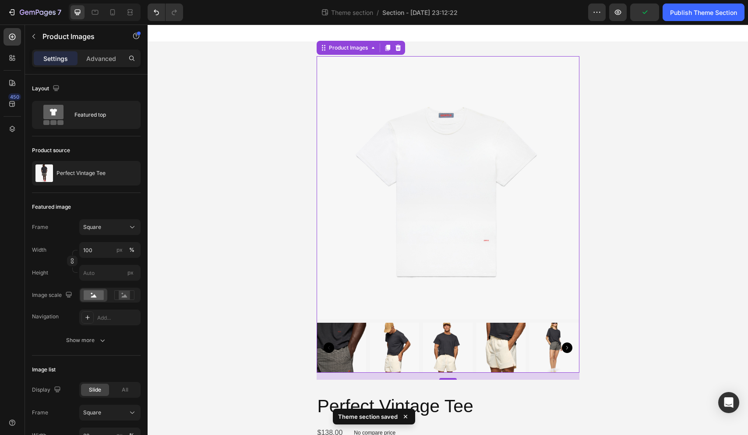
click at [570, 346] on icon "Carousel Next Arrow" at bounding box center [567, 347] width 11 height 11
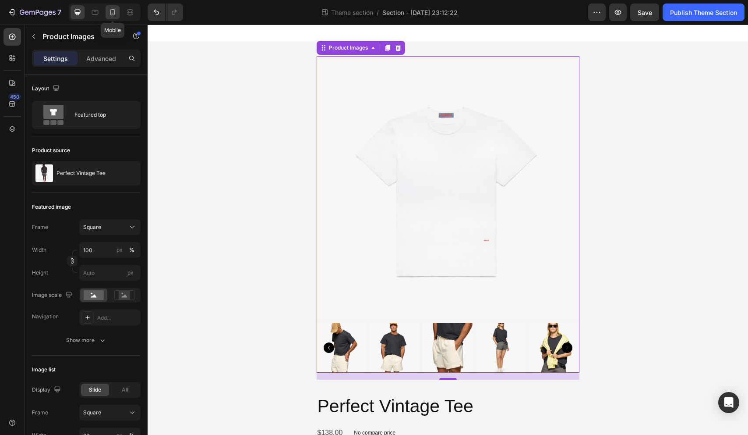
click at [110, 10] on icon at bounding box center [112, 12] width 9 height 9
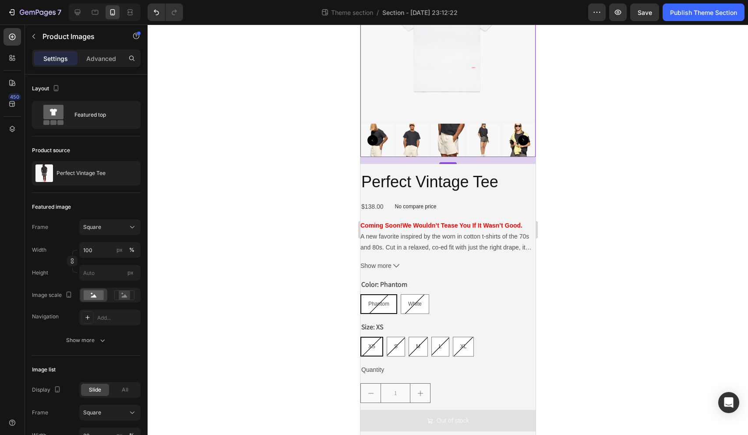
scroll to position [157, 0]
